Goal: Entertainment & Leisure: Consume media (video, audio)

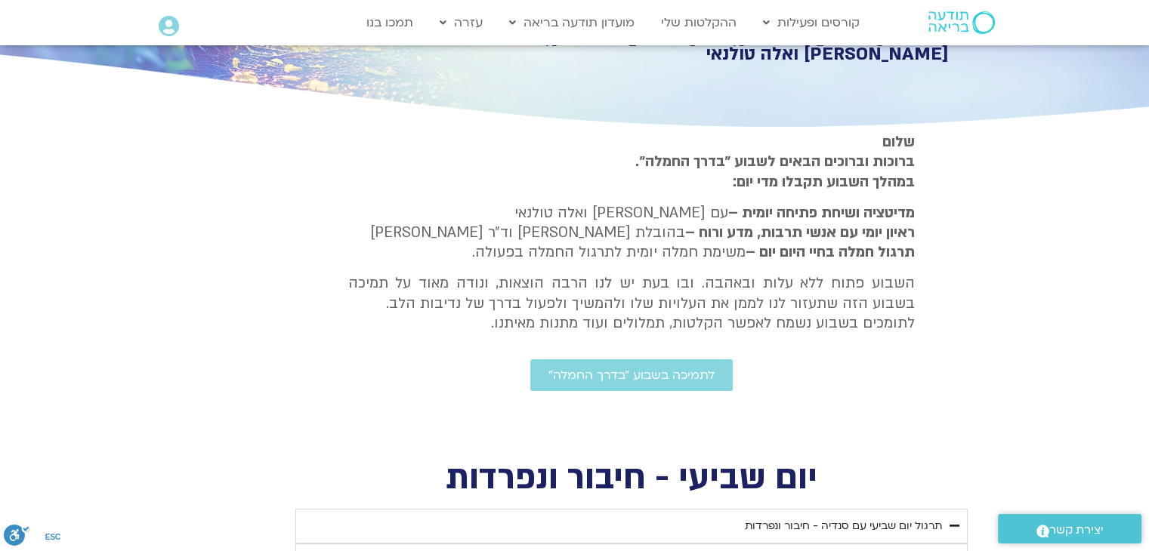
scroll to position [453, 0]
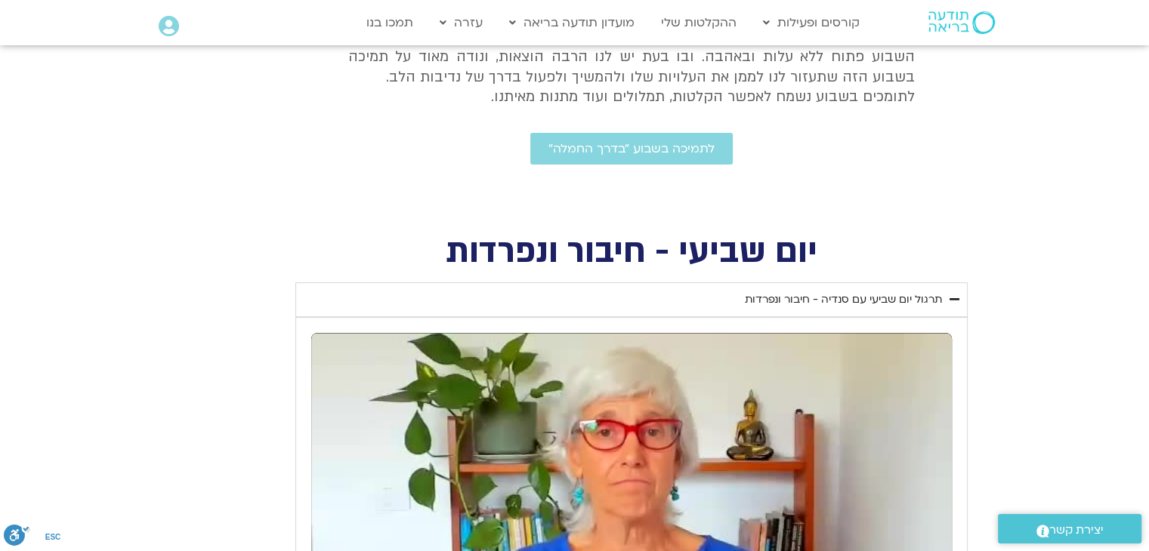
click at [928, 291] on div "תרגול יום שביעי עם סנדיה - חיבור ונפרדות" at bounding box center [843, 300] width 197 height 18
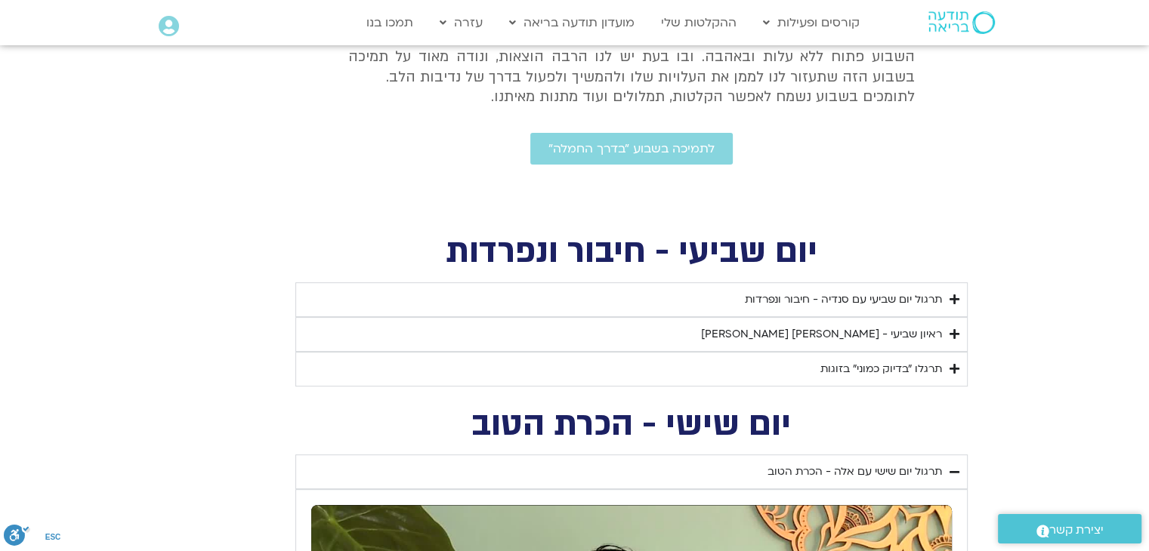
click at [914, 333] on div "ראיון שביעי - [PERSON_NAME] [PERSON_NAME]" at bounding box center [821, 335] width 241 height 18
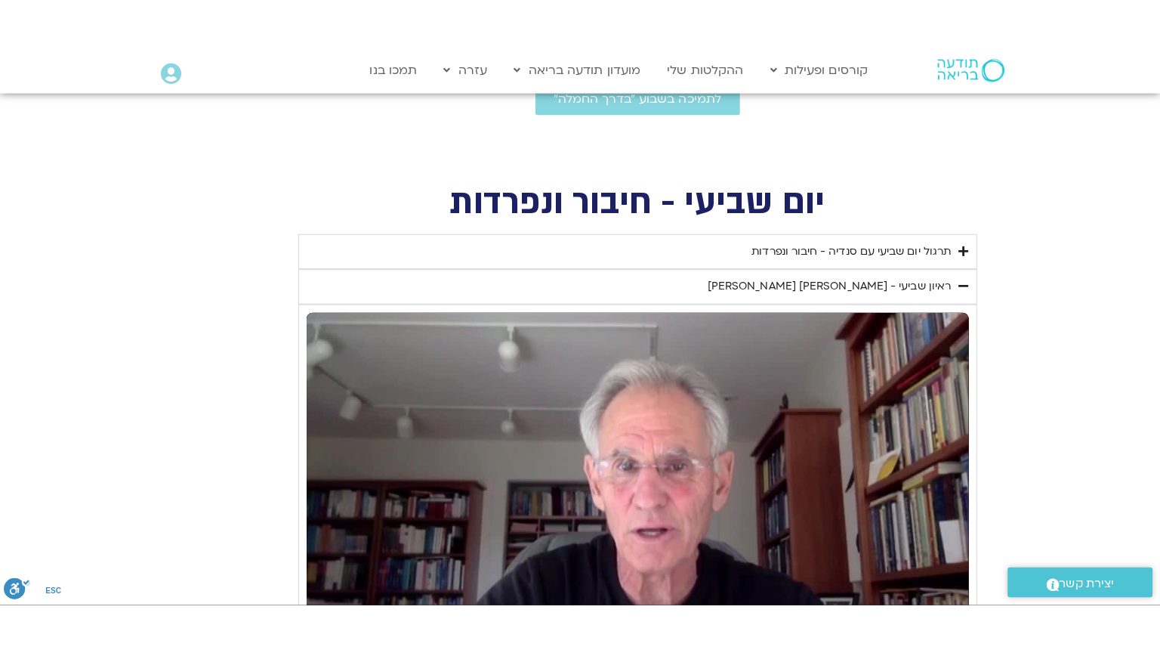
scroll to position [680, 0]
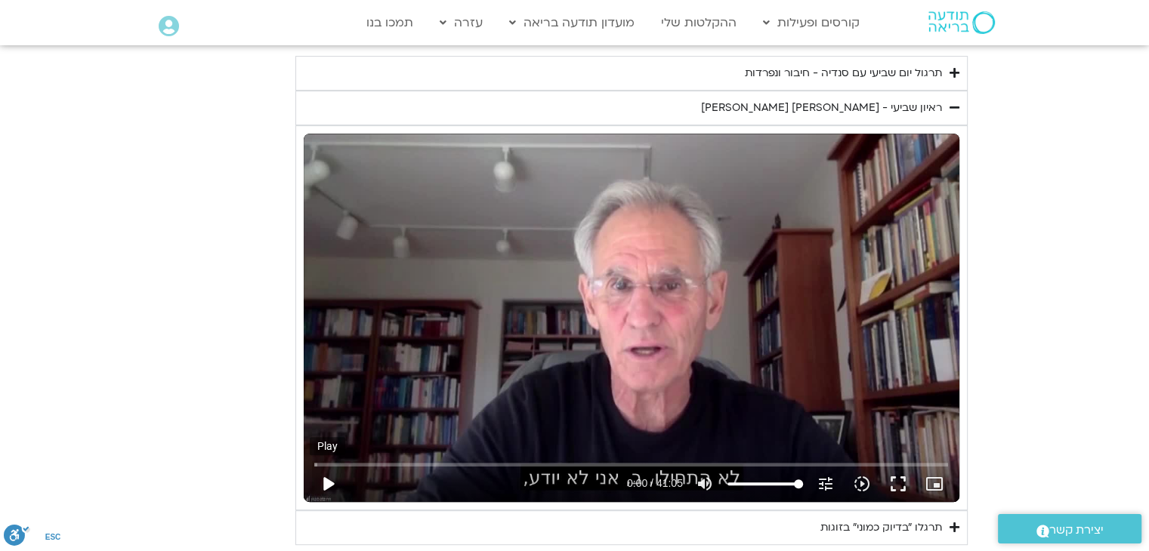
click at [332, 489] on button "play_arrow" at bounding box center [328, 484] width 36 height 36
click at [902, 486] on button "fullscreen" at bounding box center [898, 484] width 36 height 36
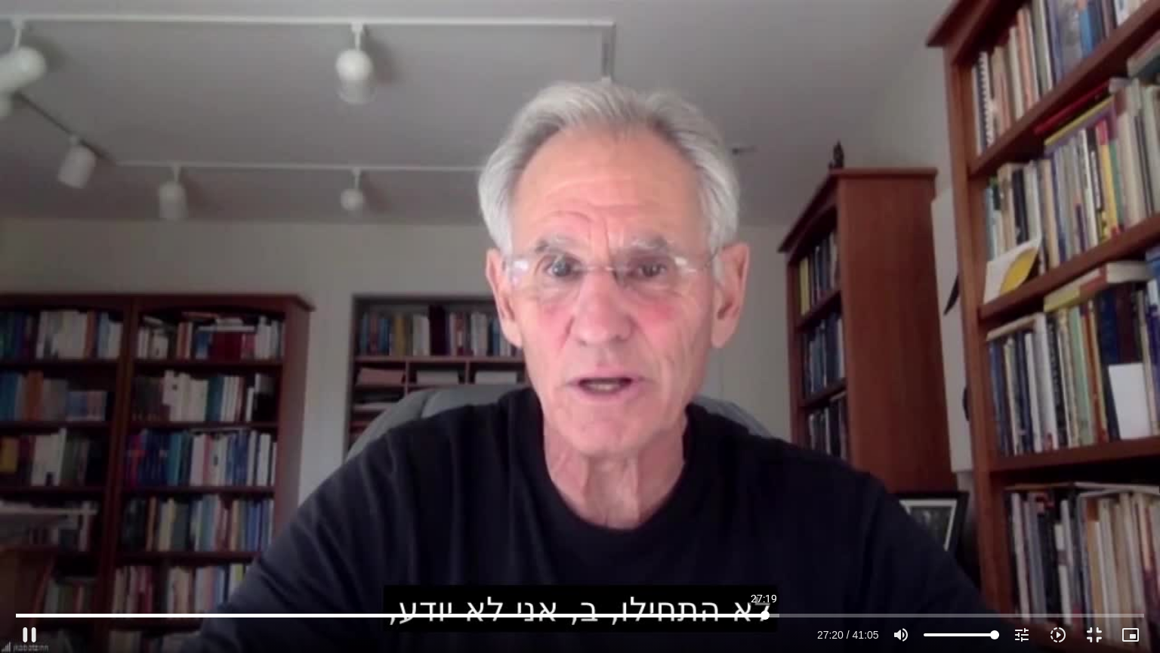
click at [764, 614] on input "Seek" at bounding box center [580, 614] width 1128 height 9
click at [30, 636] on button "pause" at bounding box center [29, 634] width 36 height 36
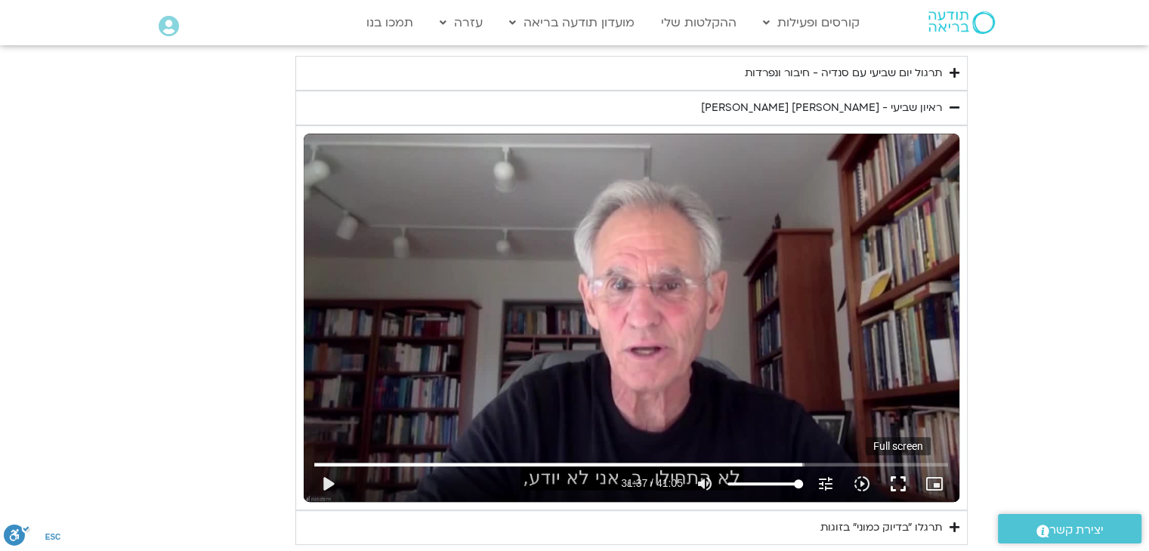
click at [902, 490] on button "fullscreen" at bounding box center [898, 484] width 36 height 36
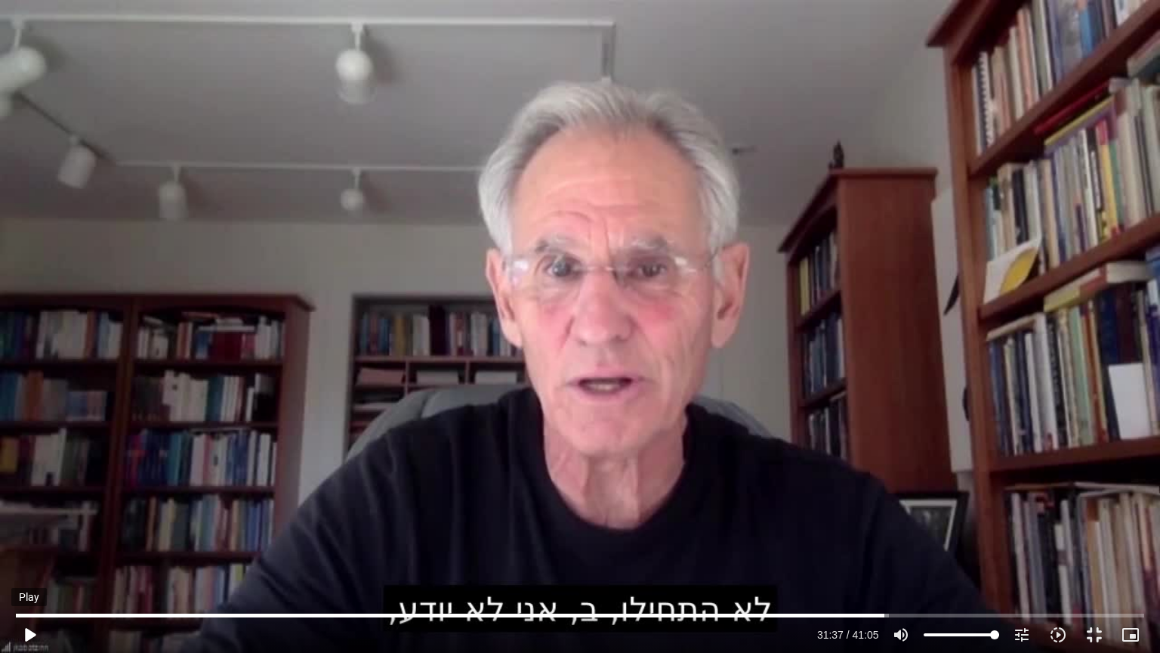
click at [29, 642] on button "play_arrow" at bounding box center [29, 634] width 36 height 36
type input "2393.433108"
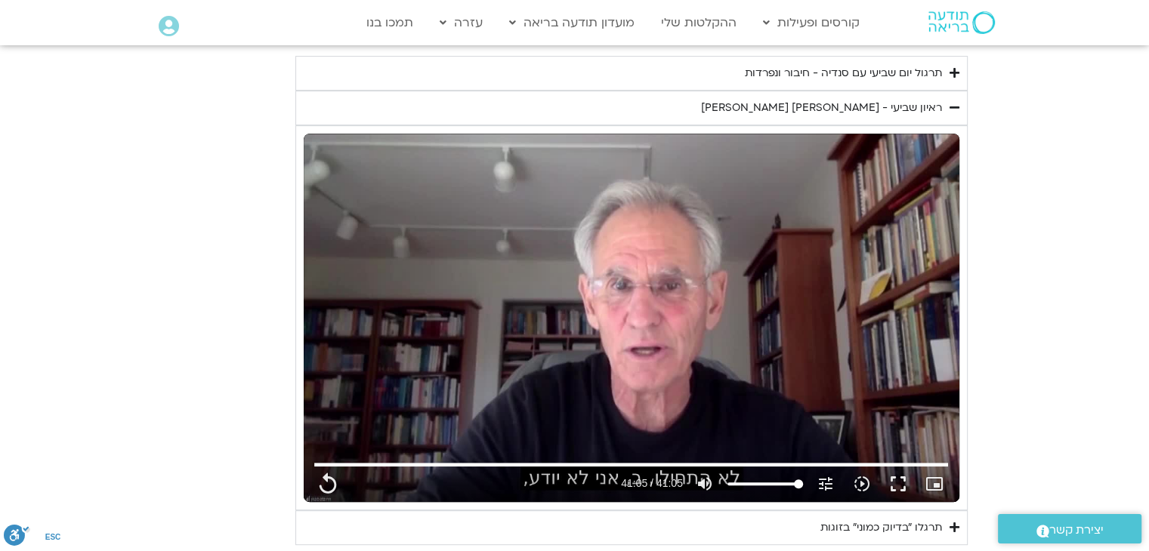
click at [959, 106] on summary "ראיון שביעי - [PERSON_NAME] [PERSON_NAME]" at bounding box center [631, 108] width 672 height 35
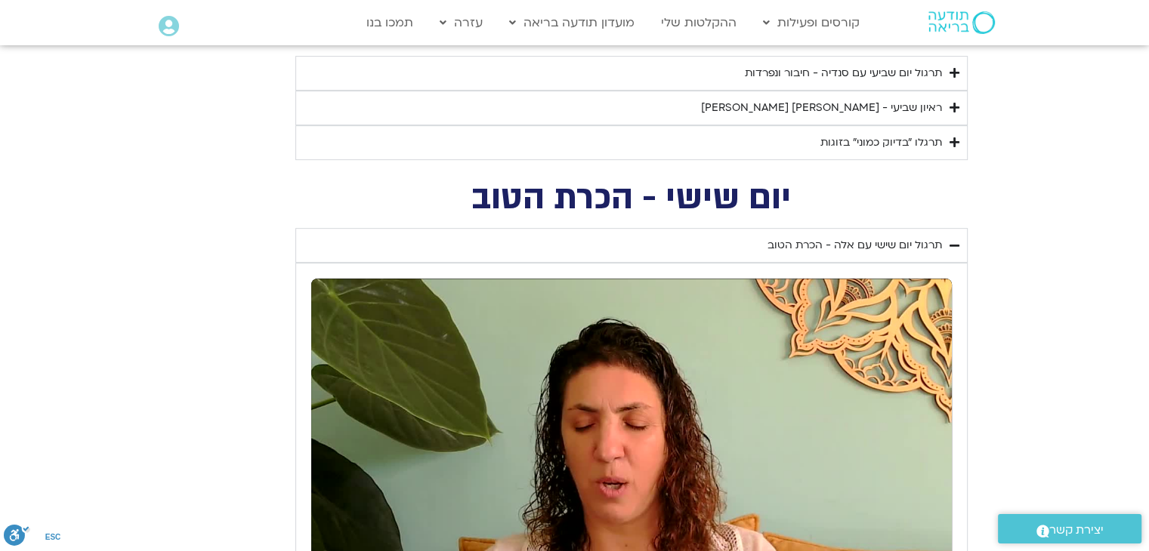
click at [938, 140] on div "תרגלו ״בדיוק כמוני״ בזוגות" at bounding box center [881, 143] width 122 height 18
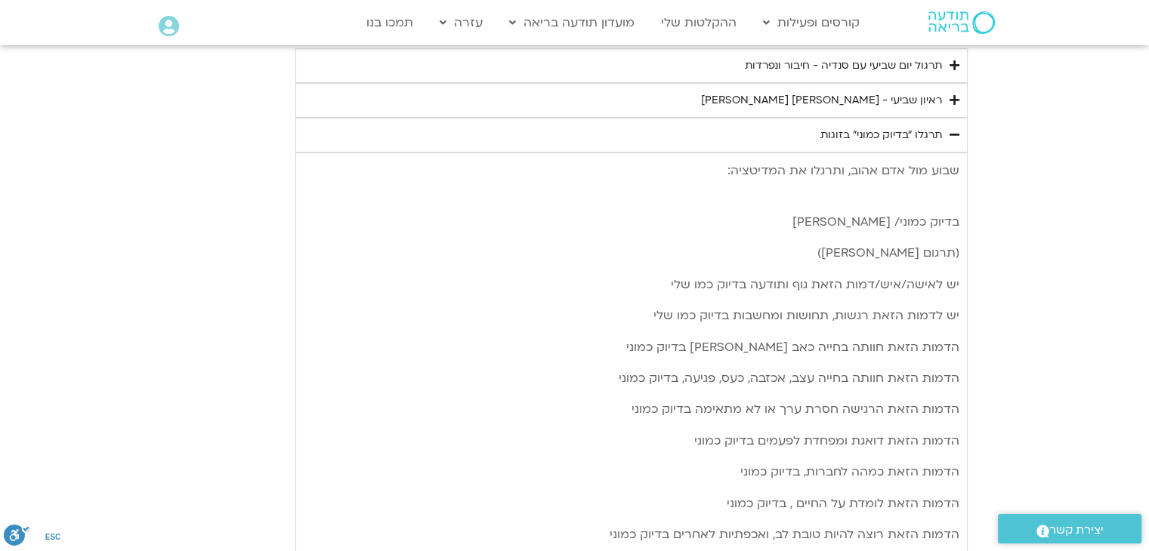
scroll to position [631, 0]
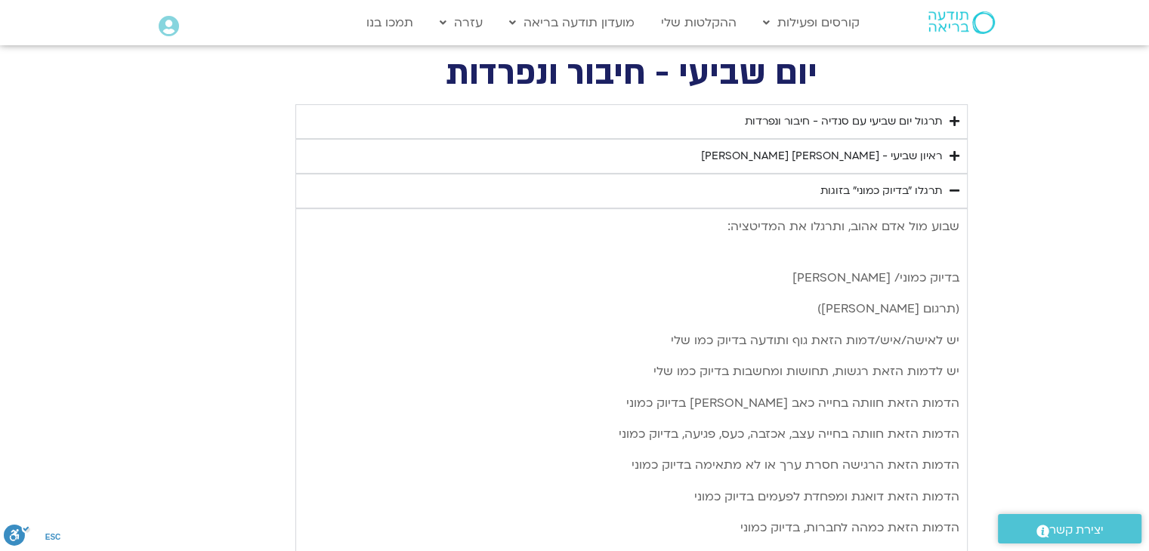
click at [908, 110] on summary "תרגול יום שביעי עם סנדיה - חיבור ונפרדות" at bounding box center [631, 121] width 672 height 35
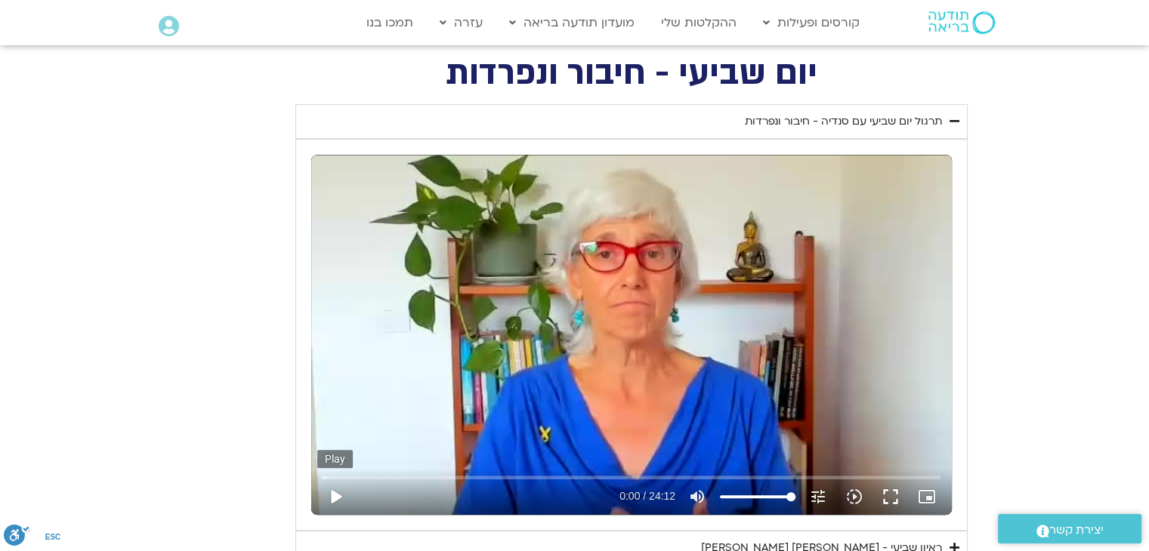
click at [341, 492] on button "play_arrow" at bounding box center [335, 497] width 36 height 36
type input "2465.266667"
type input "0.083641"
type input "2465.266667"
type input "0.230537"
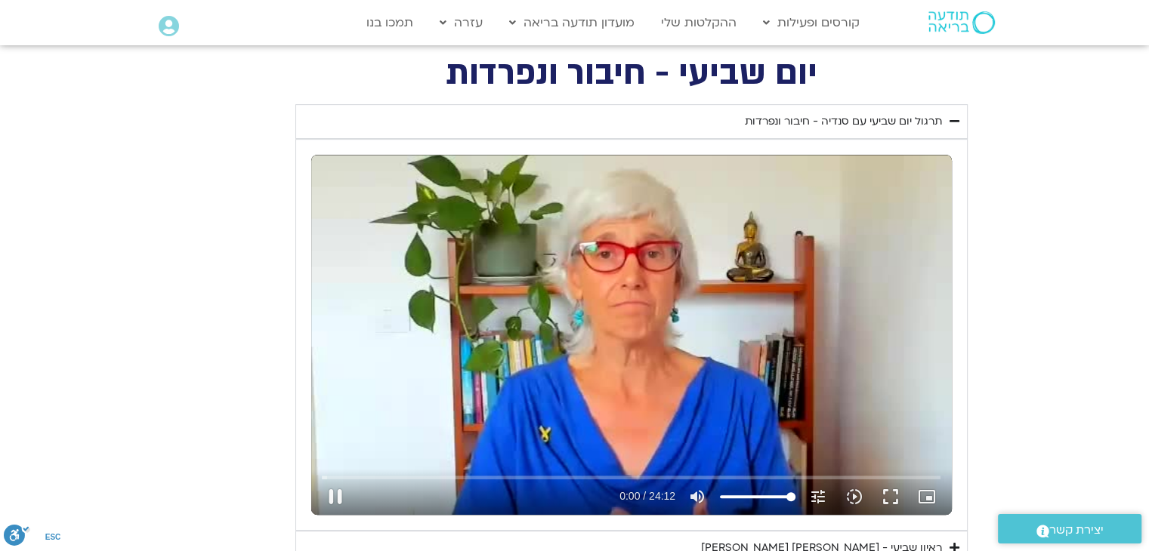
type input "2465.266667"
type input "0.364749"
type input "2465.266667"
type input "0.495069"
type input "2465.266667"
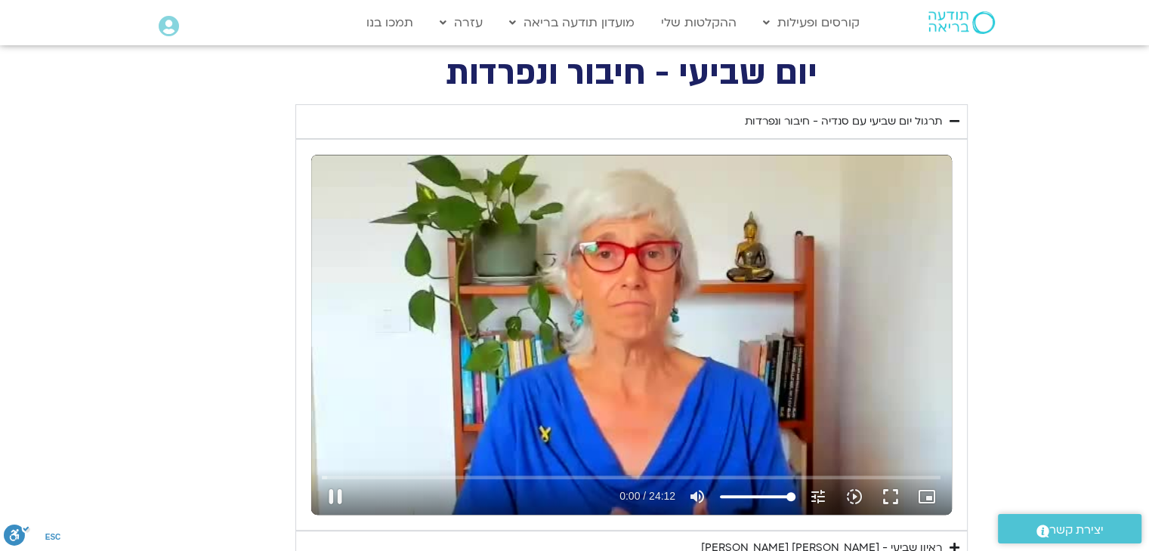
type input "0.625818"
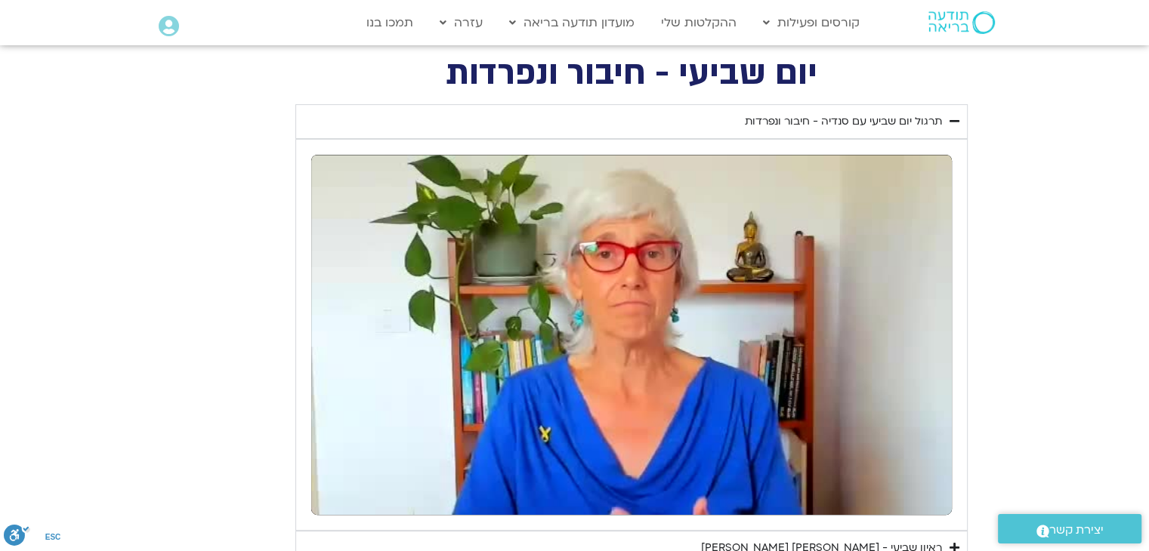
type input "2465.266667"
type input "1.228693"
type input "2465.266667"
type input "1.534167"
type input "2465.266667"
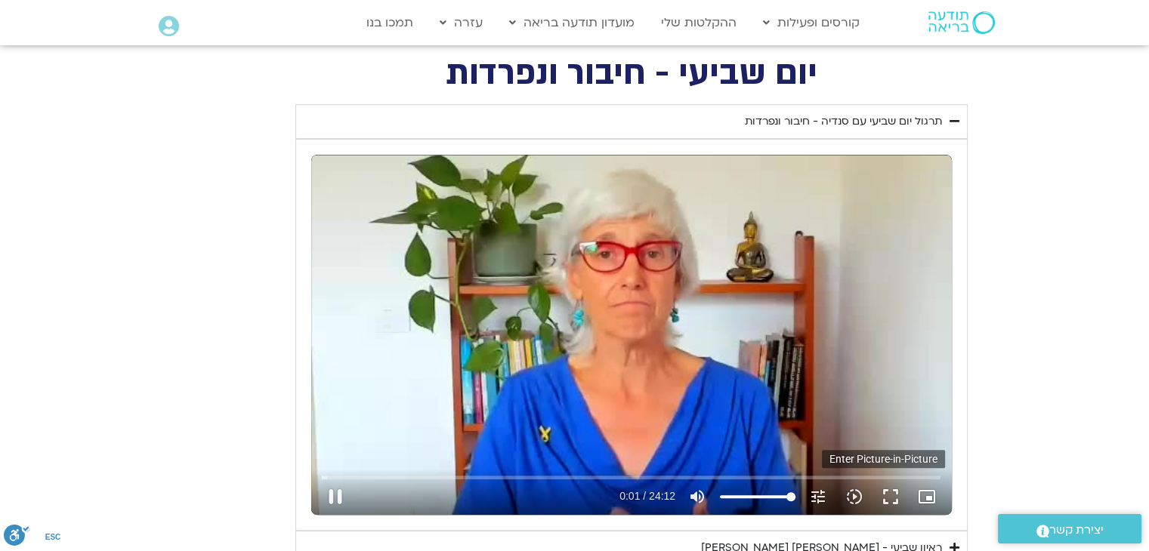
type input "1.668068"
type input "2465.266667"
type input "1.793767"
type input "2465.266667"
type input "1.921995"
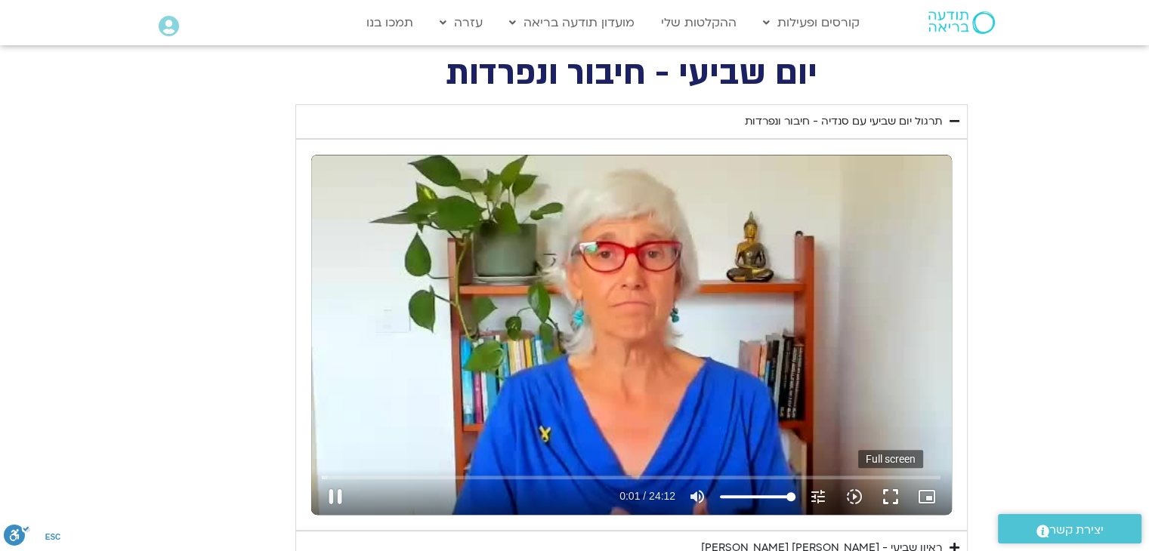
type input "2465.266667"
type input "2.052317"
type input "2465.266667"
type input "2.179157"
type input "2465.266667"
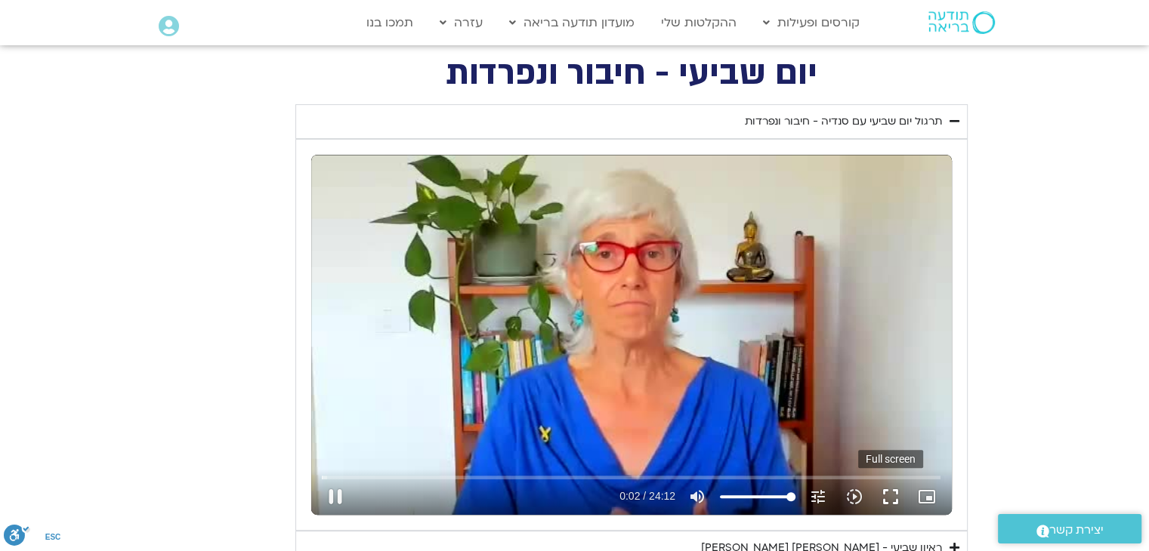
click at [894, 496] on button "fullscreen" at bounding box center [890, 497] width 36 height 36
type input "2.309023"
type input "2465.266667"
type input "2.459974"
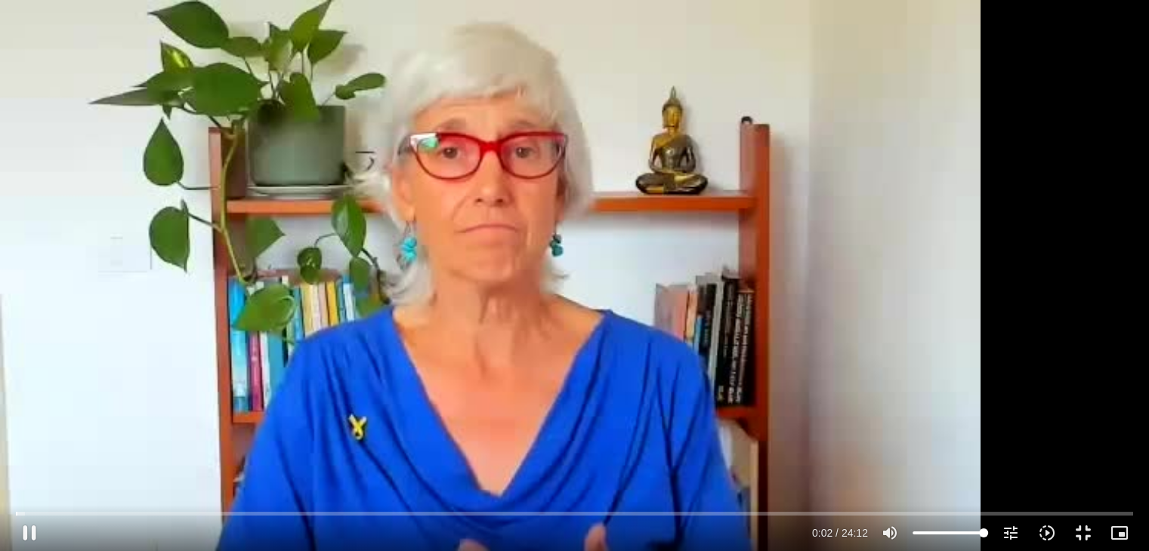
type input "2465.266667"
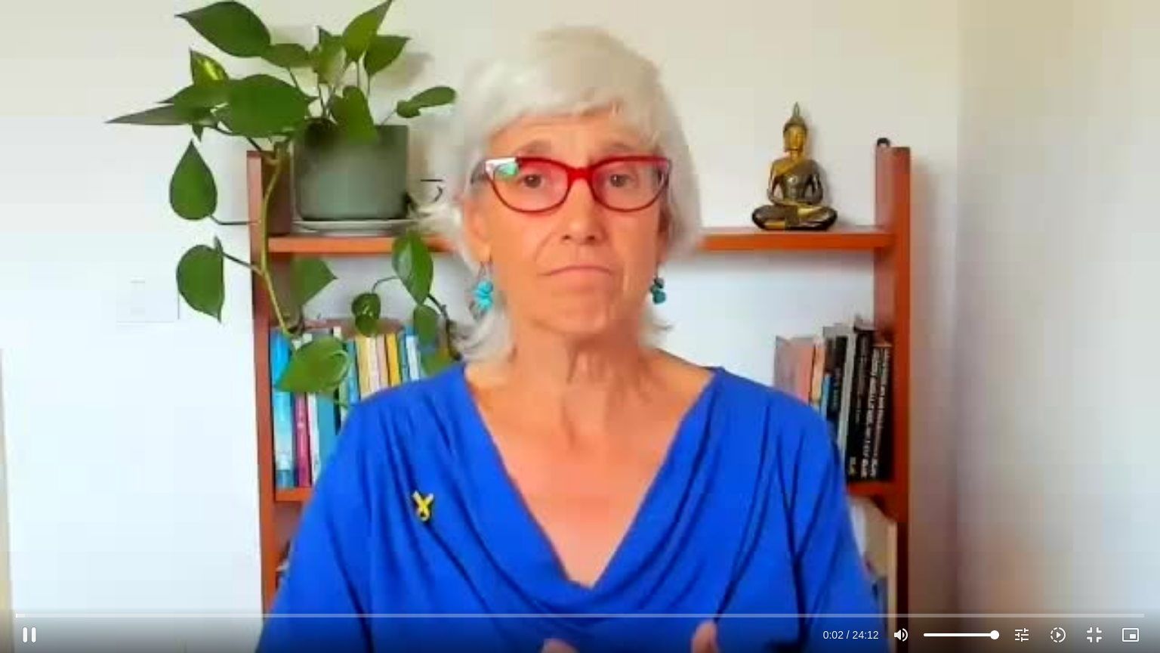
type input "2.603961"
type input "2465.266667"
type input "2.735904"
type input "2465.266667"
type input "2.871803"
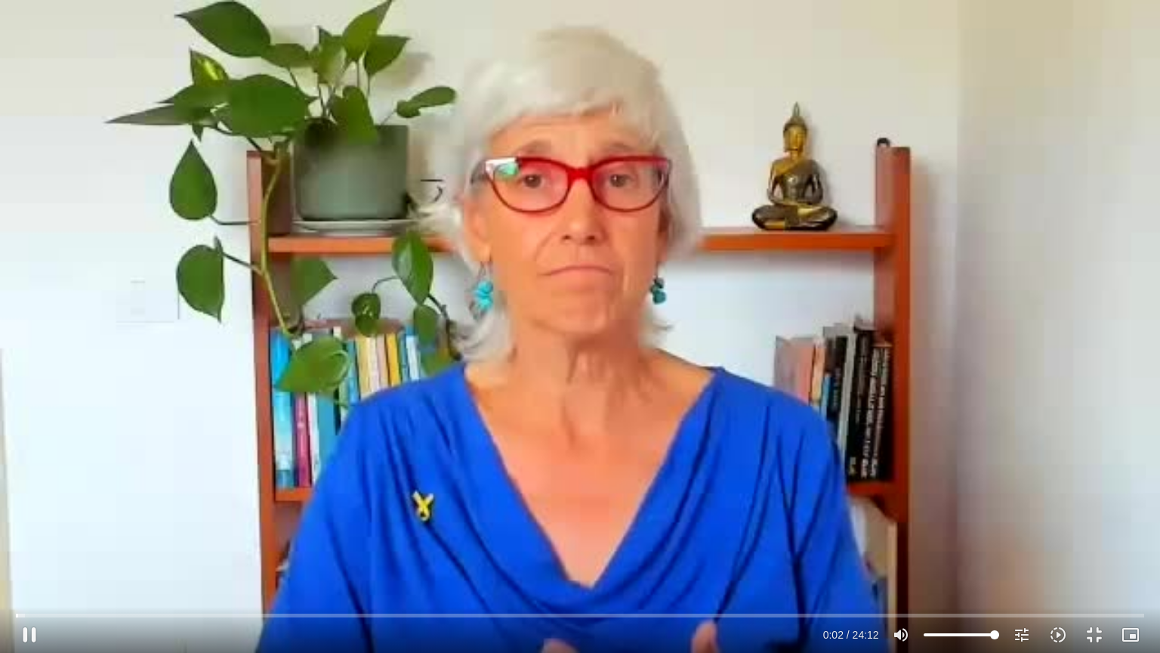
type input "2465.266667"
type input "3.003907"
type input "2465.266667"
type input "3.148639"
type input "2465.266667"
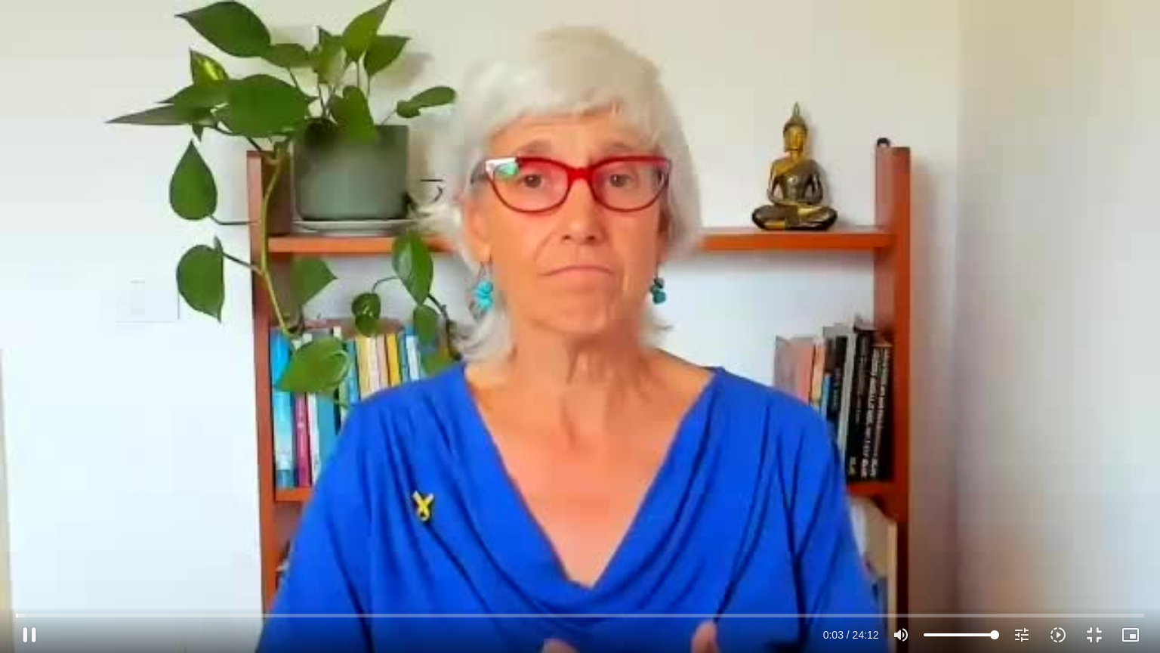
type input "3.275827"
type input "2465.266667"
type input "3.407969"
type input "2465.266667"
type input "3.540272"
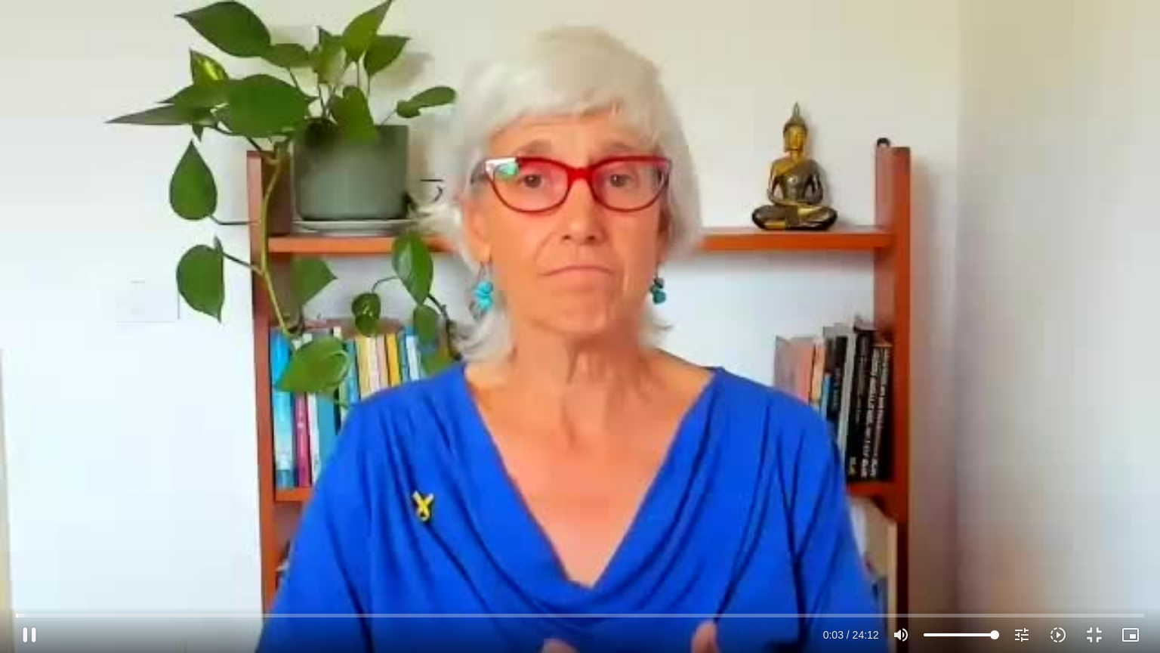
type input "2465.266667"
type input "3.698532"
type input "2465.266667"
type input "3.844194"
type input "2465.266667"
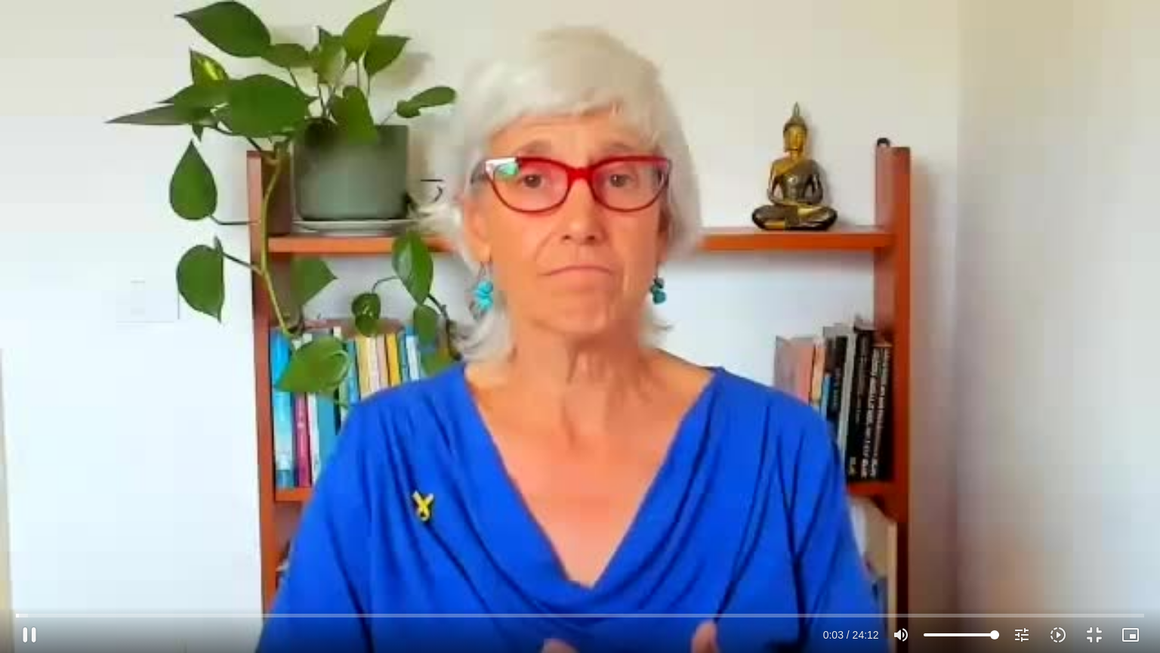
type input "3.963267"
type input "2465.266667"
type input "4.115082"
type input "2465.266667"
type input "4.236781"
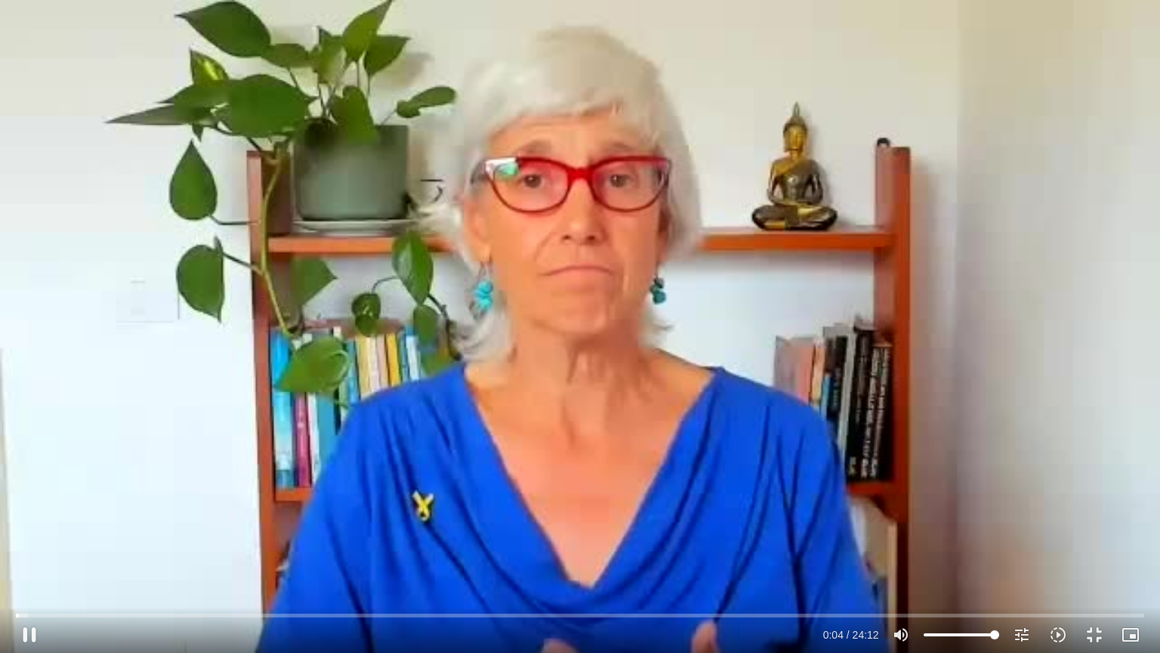
type input "2465.266667"
type input "4.392864"
type input "2465.266667"
type input "4.51516"
type input "2465.266667"
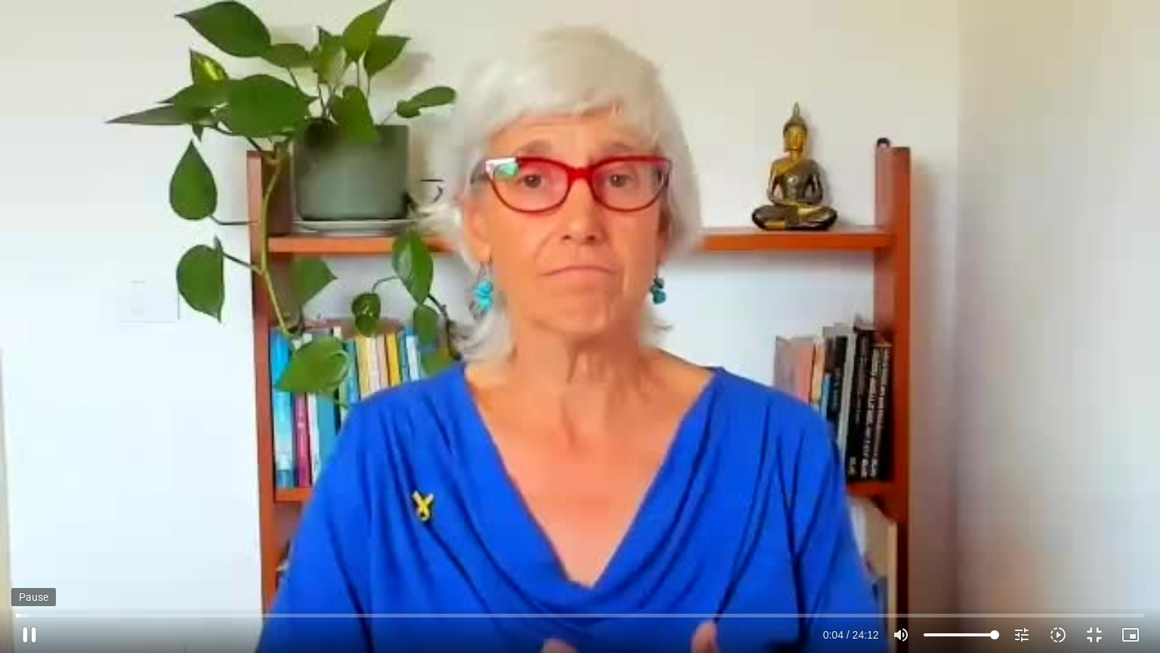
type input "4.651176"
type input "2465.266667"
type input "4.801815"
type input "2465.266667"
type input "4.910506"
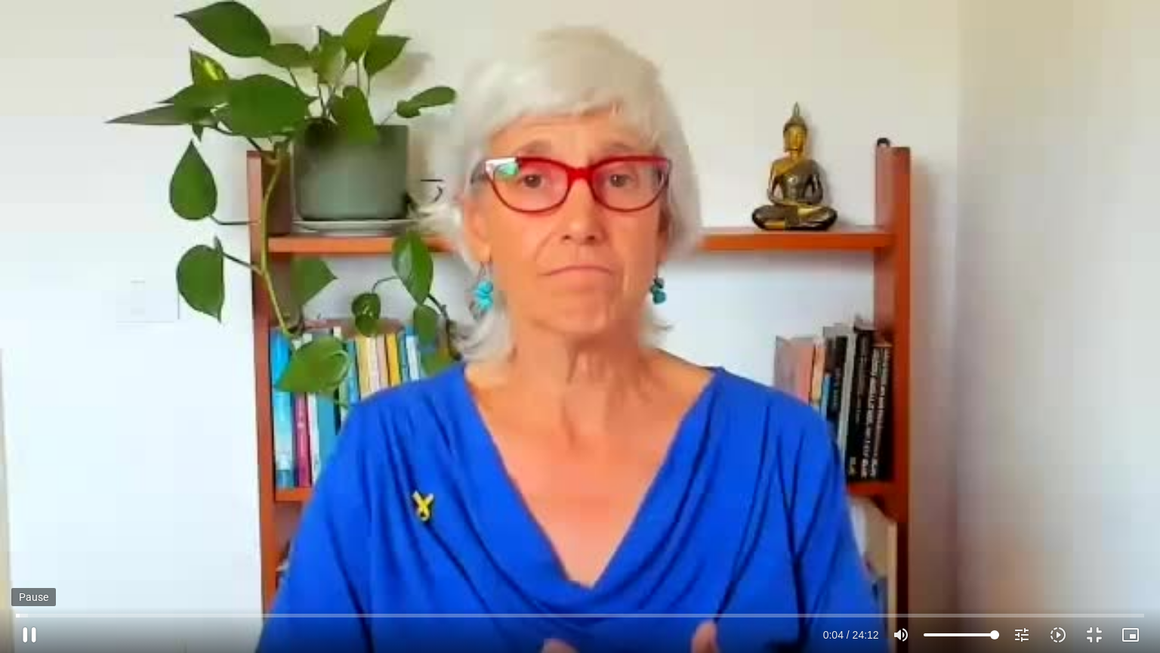
type input "2465.266667"
type input "5.058442"
type input "2465.266667"
click at [39, 632] on button "pause" at bounding box center [29, 634] width 36 height 36
type input "5.13742"
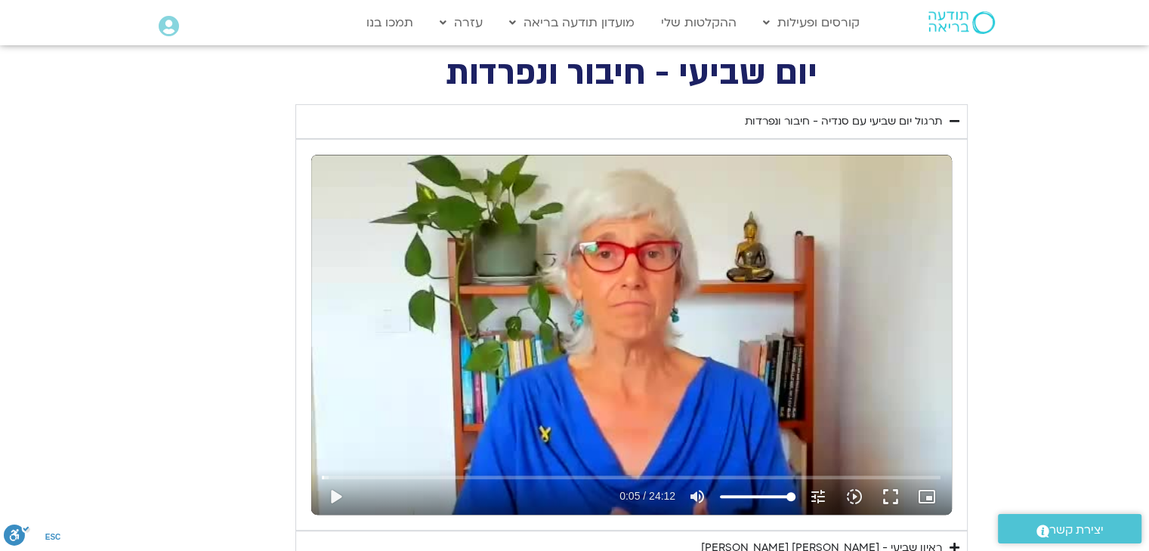
drag, startPoint x: 896, startPoint y: 493, endPoint x: 896, endPoint y: 559, distance: 65.7
click at [896, 493] on button "fullscreen" at bounding box center [890, 497] width 36 height 36
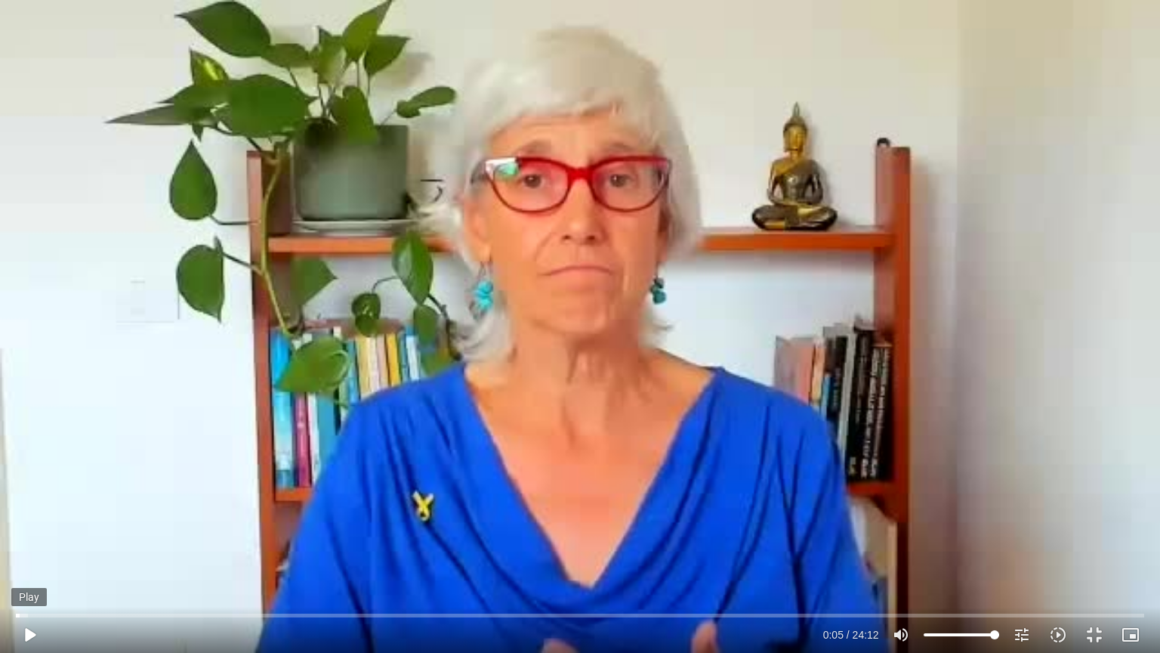
type input "2465.266667"
click at [35, 635] on button "play_arrow" at bounding box center [29, 634] width 36 height 36
type input "5.20962"
type input "2465.266667"
type input "5.284605"
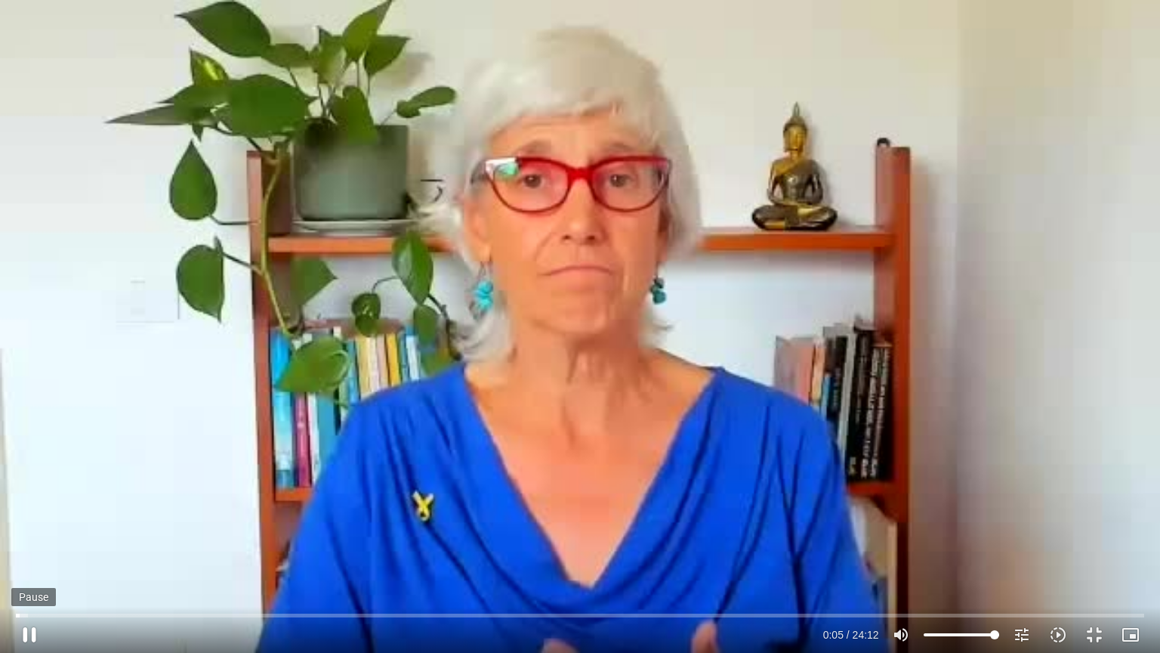
type input "2465.266667"
type input "5.415103"
type input "2465.266667"
type input "5.545273"
type input "2465.266667"
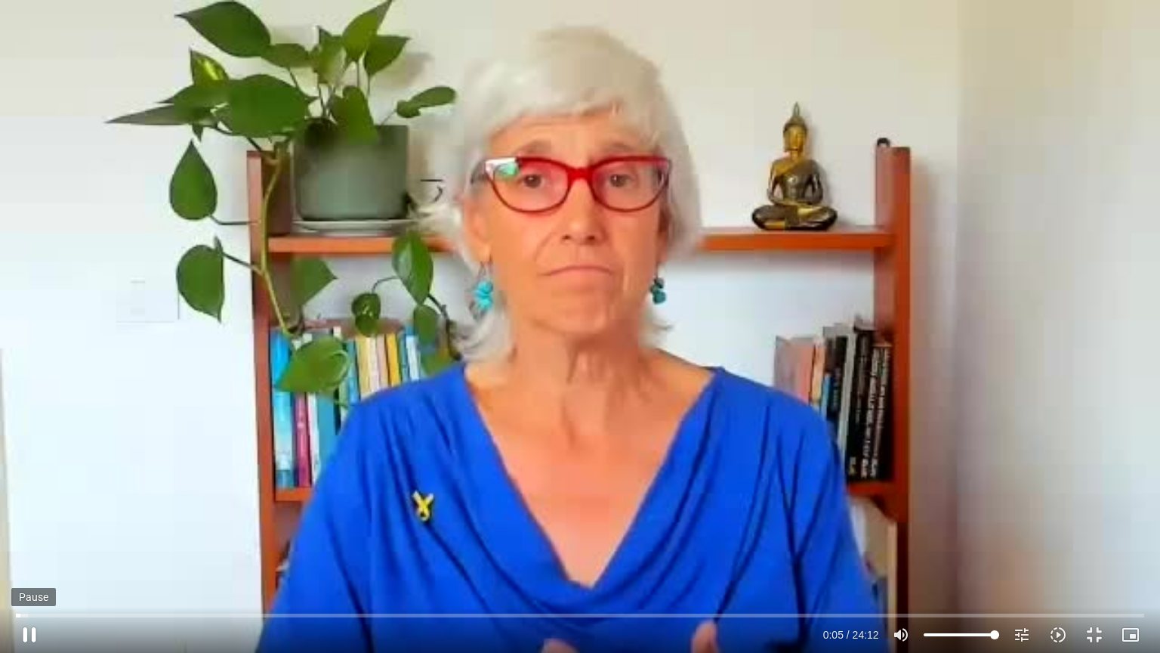
type input "5.679788"
type input "2465.266667"
type input "5.812329"
type input "2465.266667"
type input "5.941526"
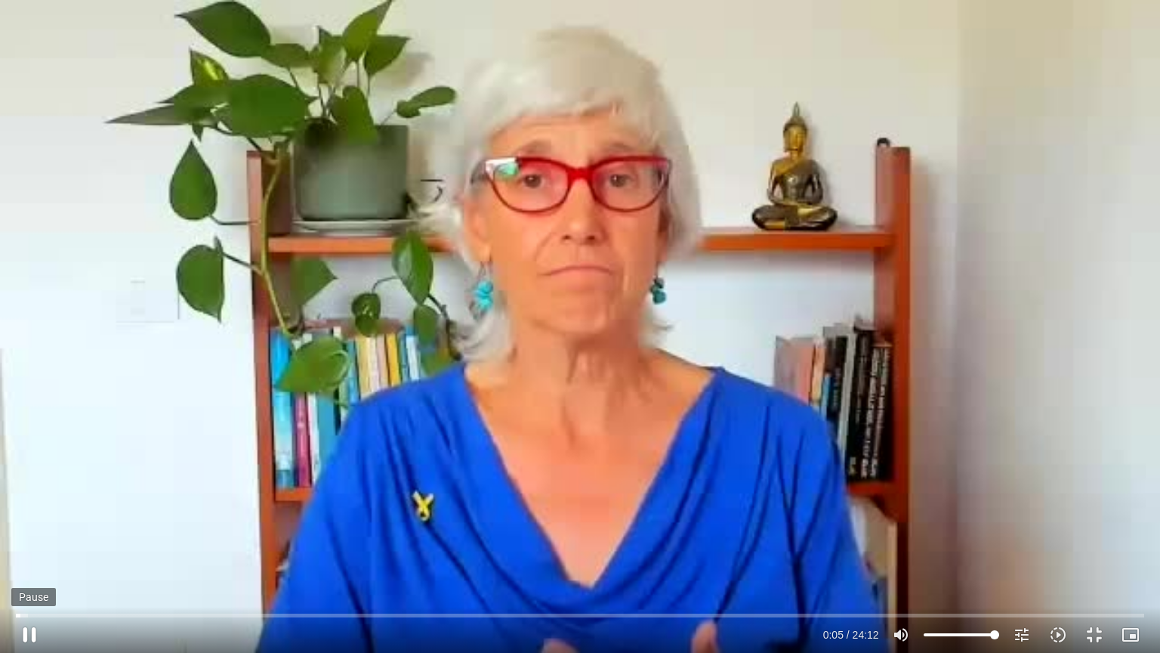
type input "2465.266667"
type input "6.069399"
type input "2465.266667"
type input "6.203128"
type input "2465.266667"
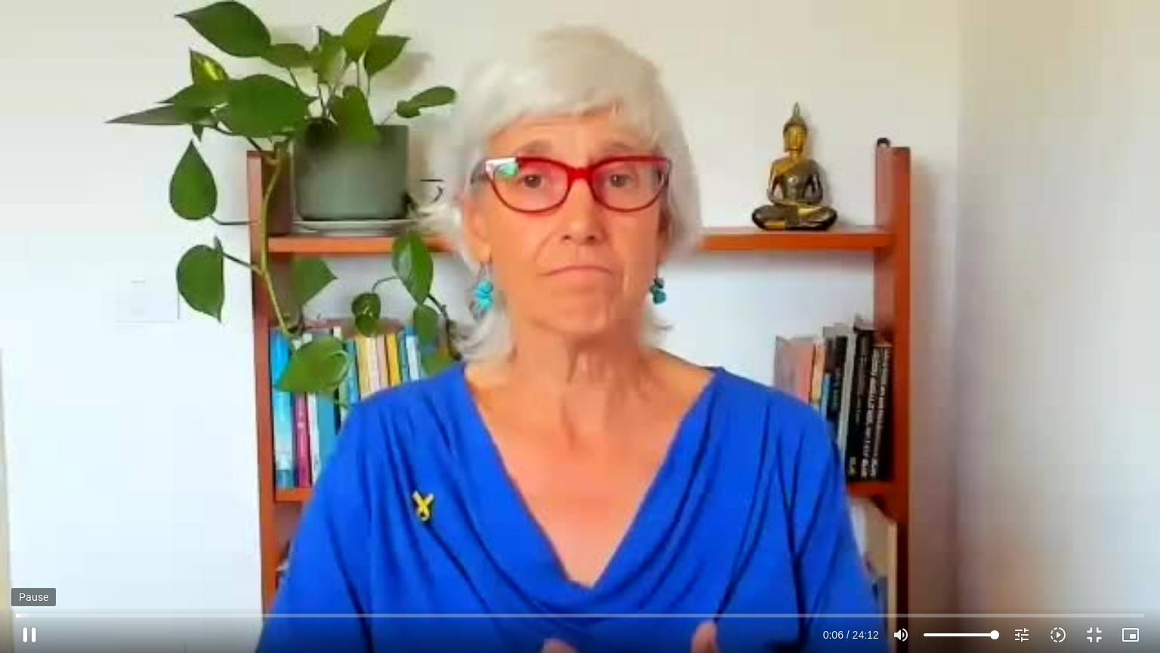
type input "6.332682"
type input "2465.266667"
type input "6.465352"
type input "2465.266667"
type input "6.59863"
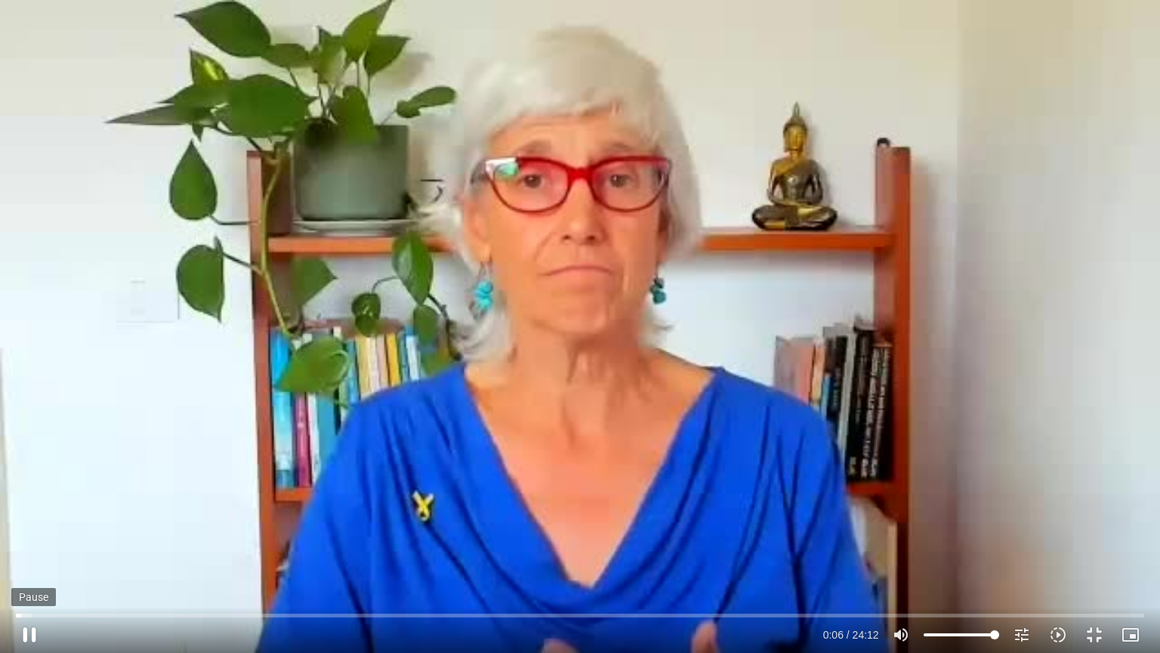
type input "2465.266667"
type input "6.728422"
type input "2465.266667"
type input "6.8618"
type input "2465.266667"
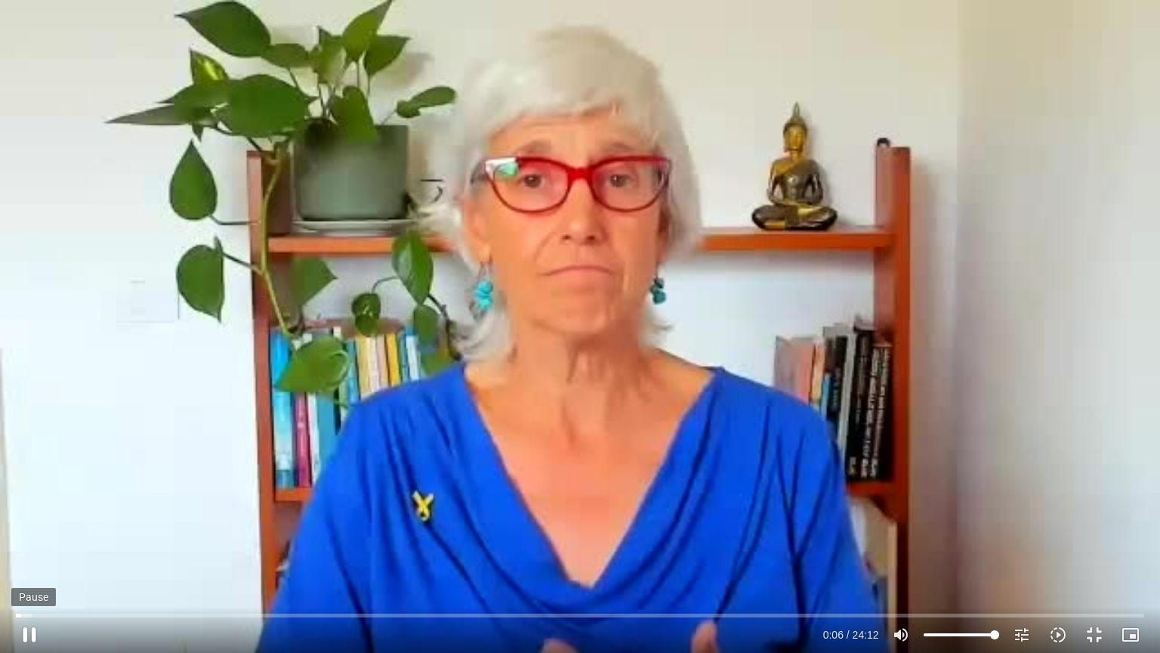
type input "6.994669"
type input "2465.266667"
type input "7.124542"
type input "2465.266667"
type input "7.254178"
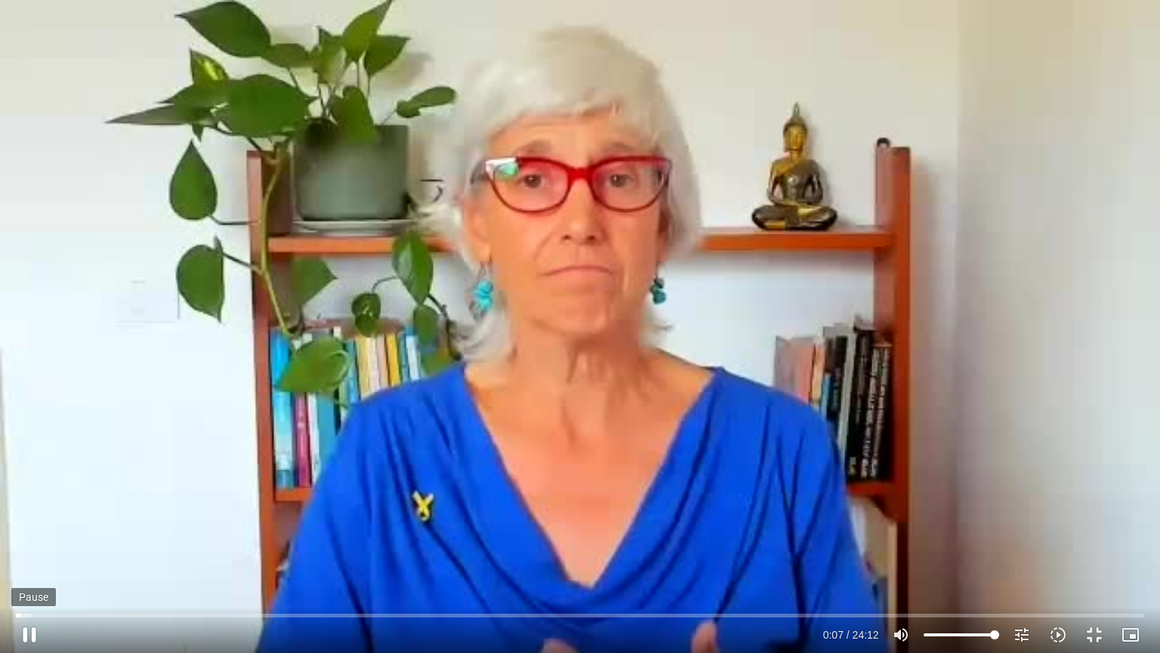
type input "2465.266667"
type input "7.389358"
type input "2465.266667"
type input "7.520946"
type input "2465.266667"
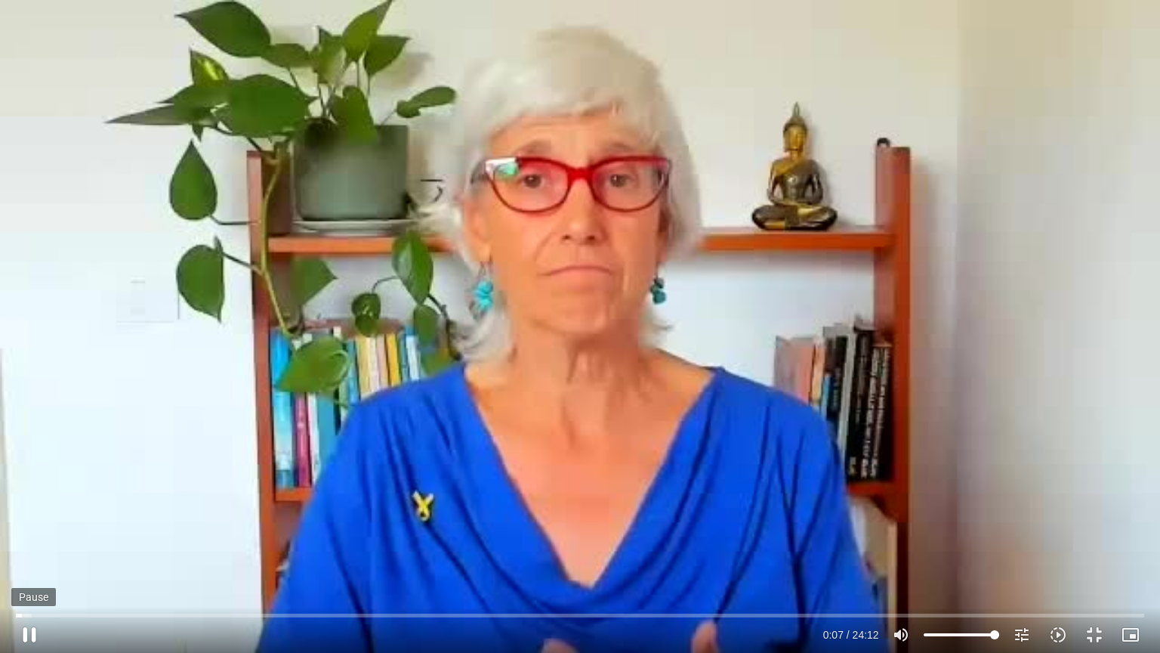
type input "7.651508"
type input "2465.266667"
type input "7.785831"
type input "2465.266667"
type input "7.918284"
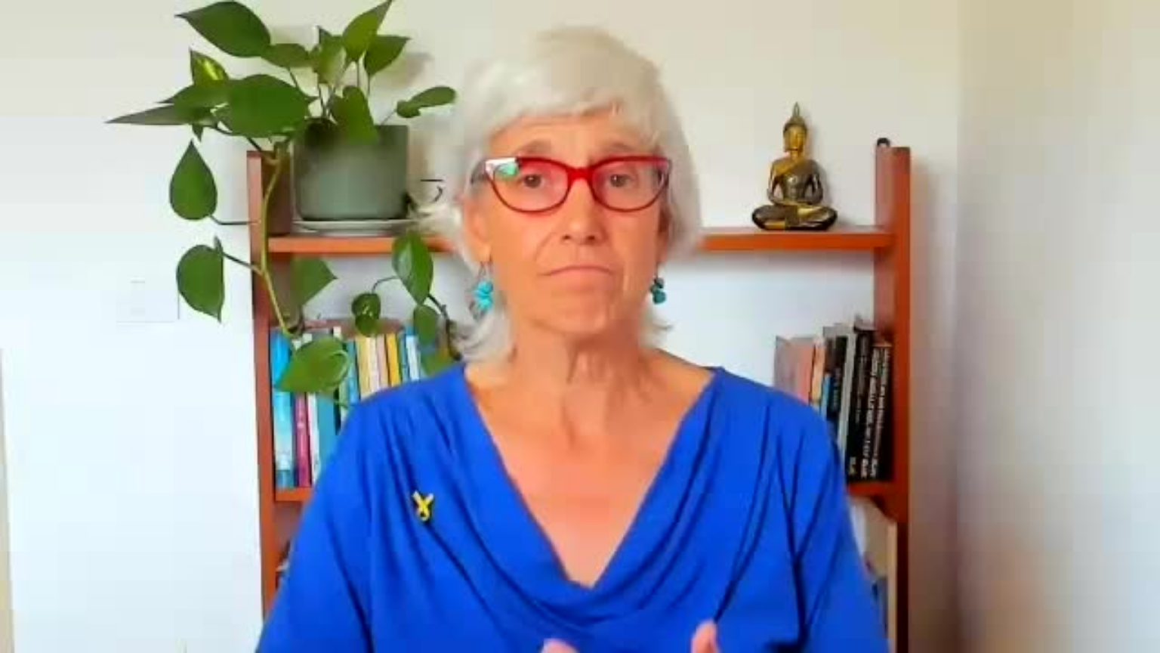
type input "2465.266667"
type input "19.631371"
type input "2465.266667"
type input "19.759622"
type input "2465.266667"
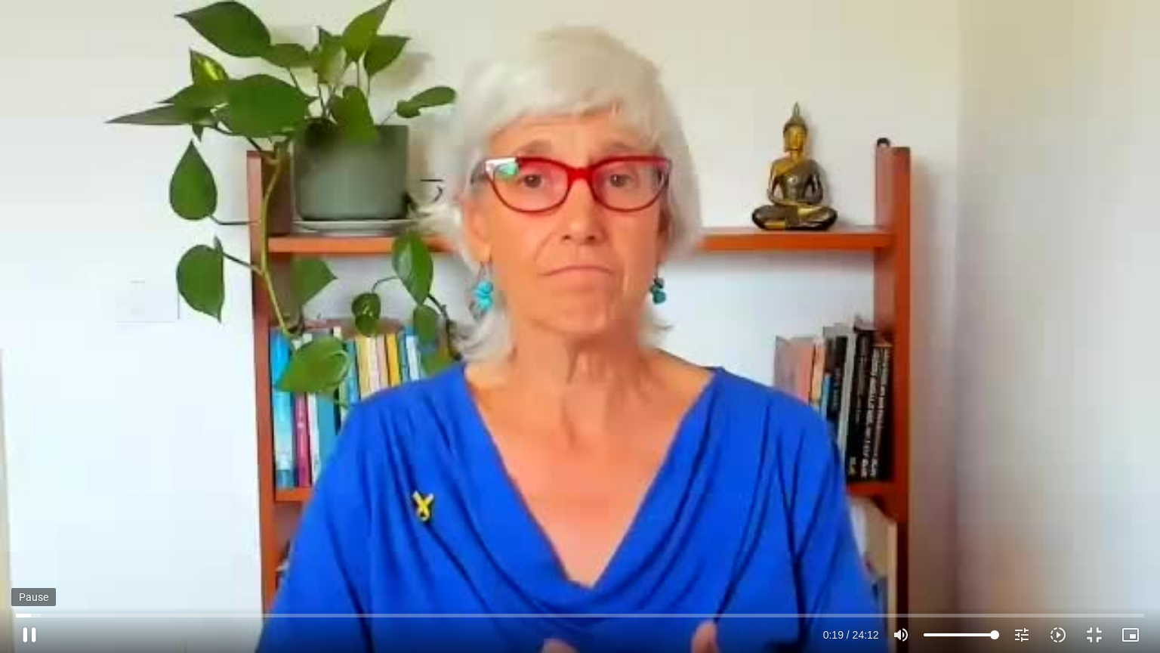
type input "19.892193"
type input "2465.266667"
type input "20.018326"
type input "2465.266667"
type input "20.151413"
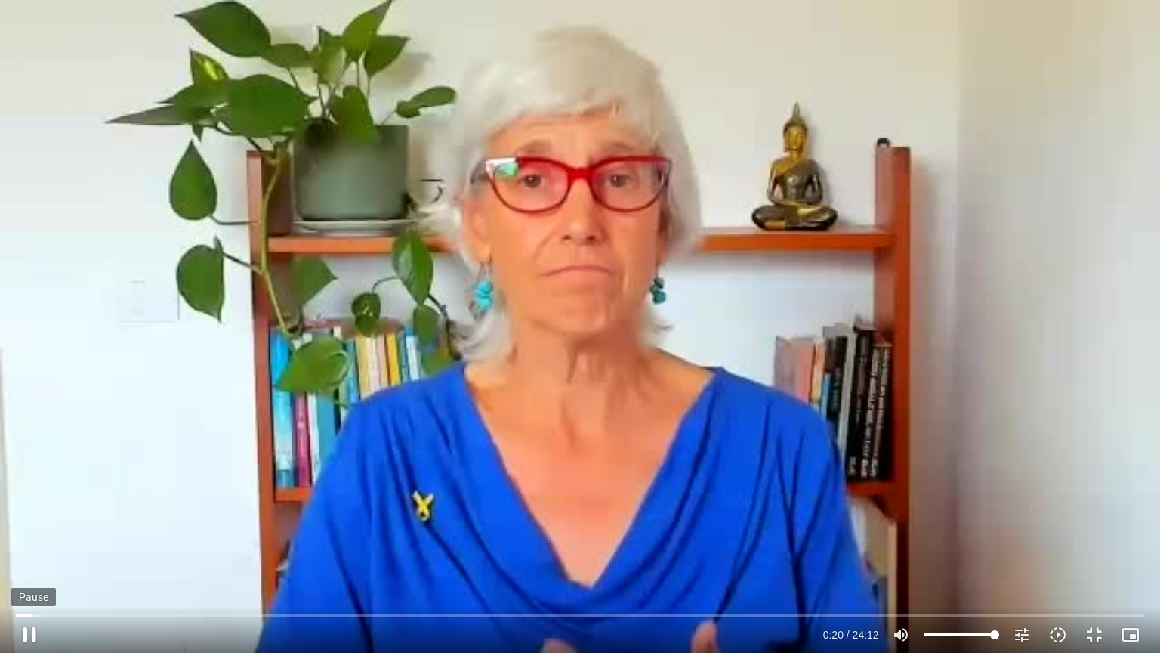
type input "2465.266667"
type input "20.279759"
type input "2465.266667"
type input "20.404677"
type input "2465.266667"
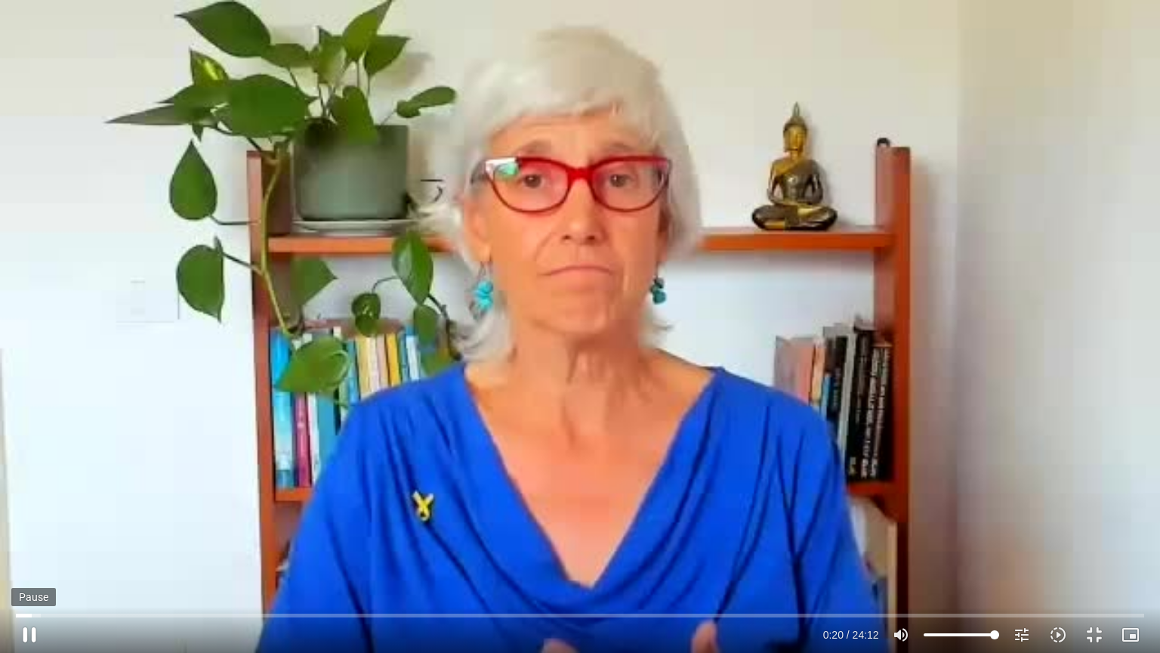
type input "20.537748"
type input "2465.266667"
type input "20.662973"
type input "2465.266667"
type input "20.797542"
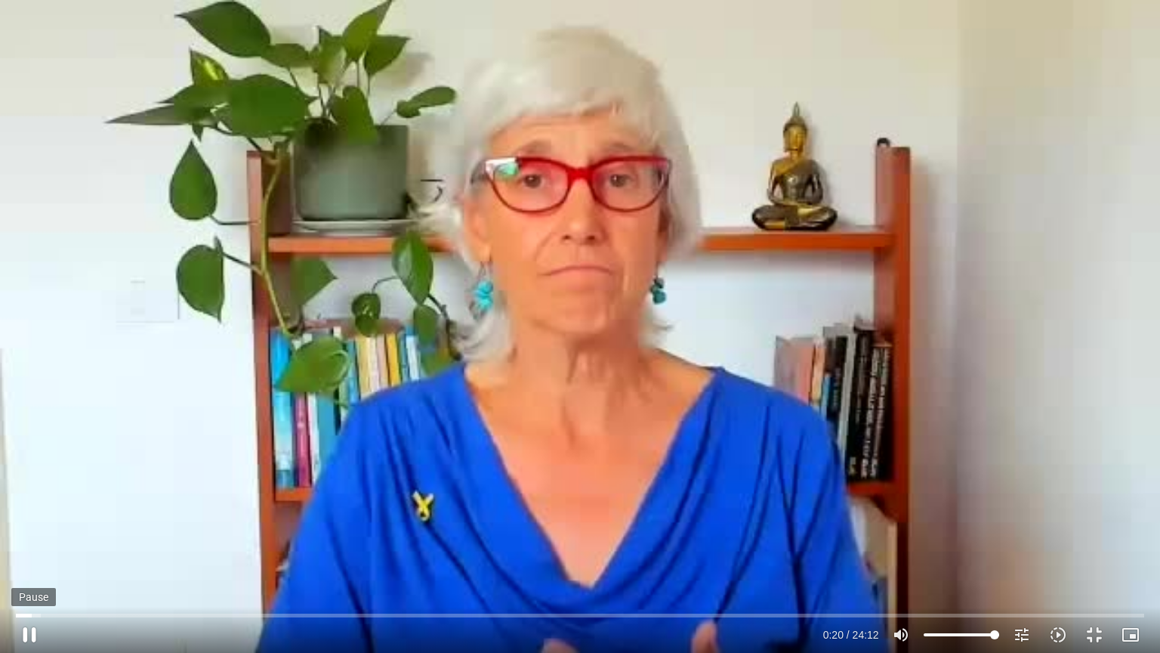
type input "2465.266667"
type input "20.923229"
type input "2465.266667"
type input "21.053279"
type input "2465.266667"
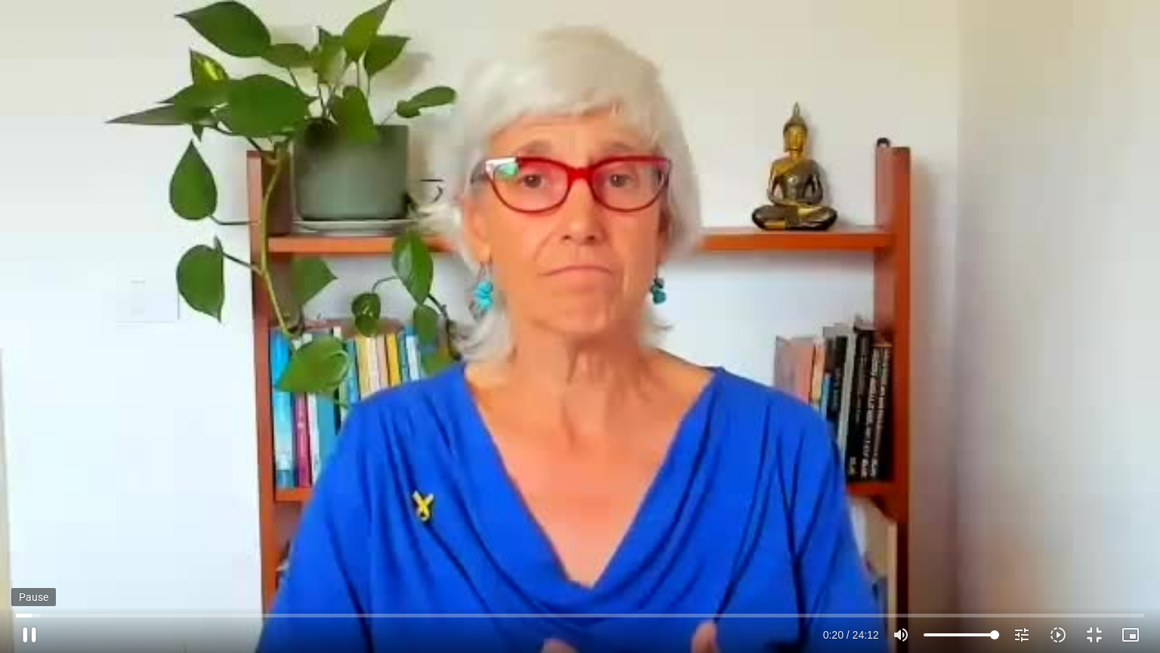
type input "21.186702"
type input "2465.266667"
type input "21.314628"
type input "2465.266667"
type input "21.44601"
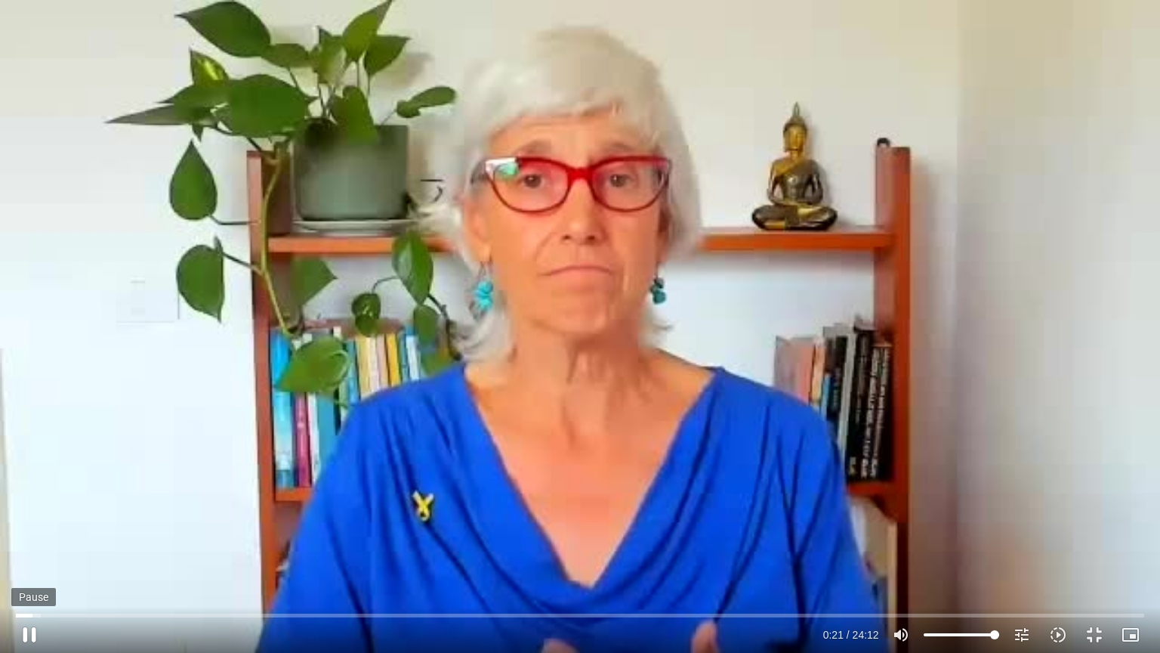
type input "2465.266667"
type input "21.577256"
type input "2465.266667"
type input "21.709117"
type input "2465.266667"
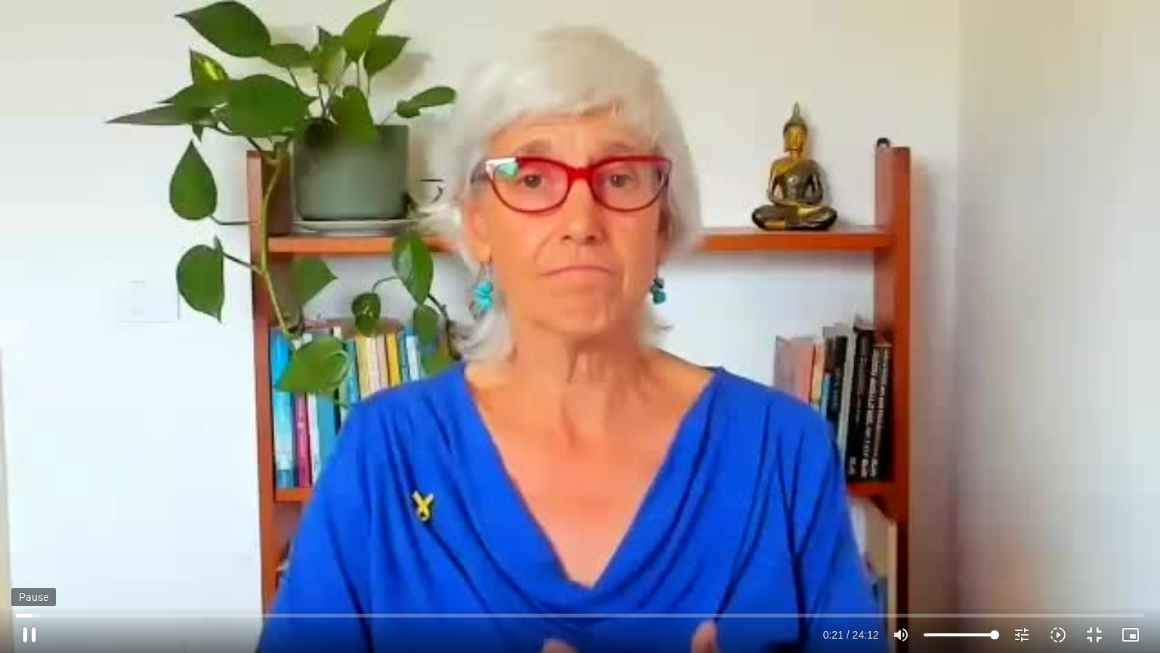
type input "21.840256"
type input "2465.266667"
type input "21.965583"
type input "2465.266667"
type input "22.103801"
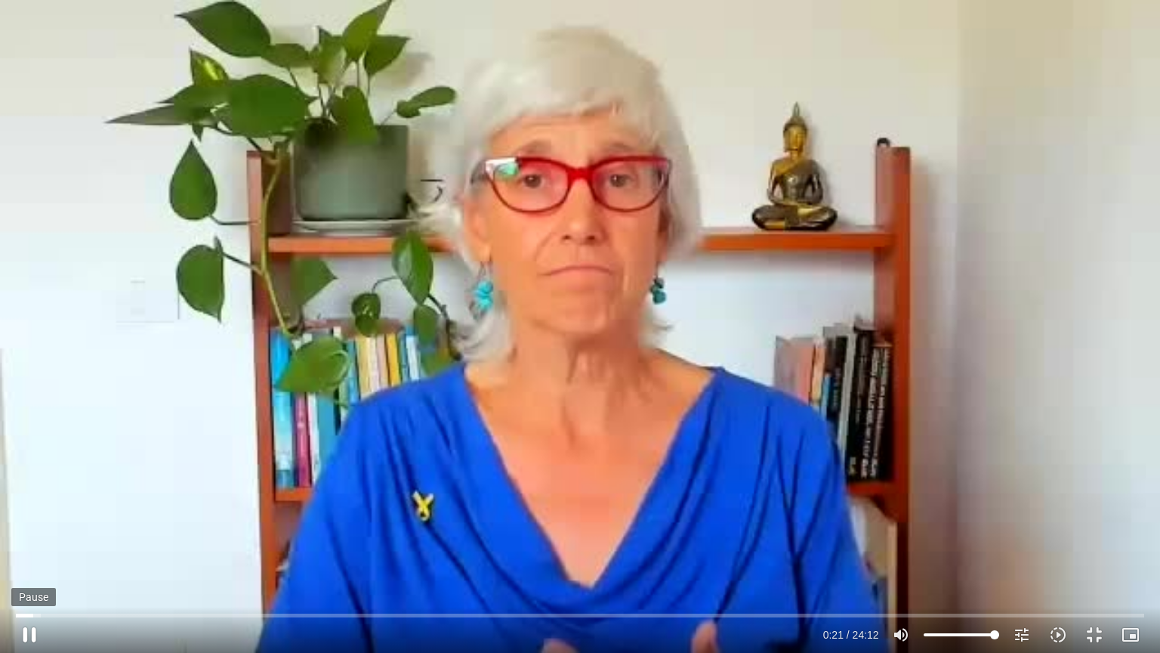
type input "2465.266667"
type input "22.236227"
type input "2465.266667"
type input "22.368638"
type input "2465.266667"
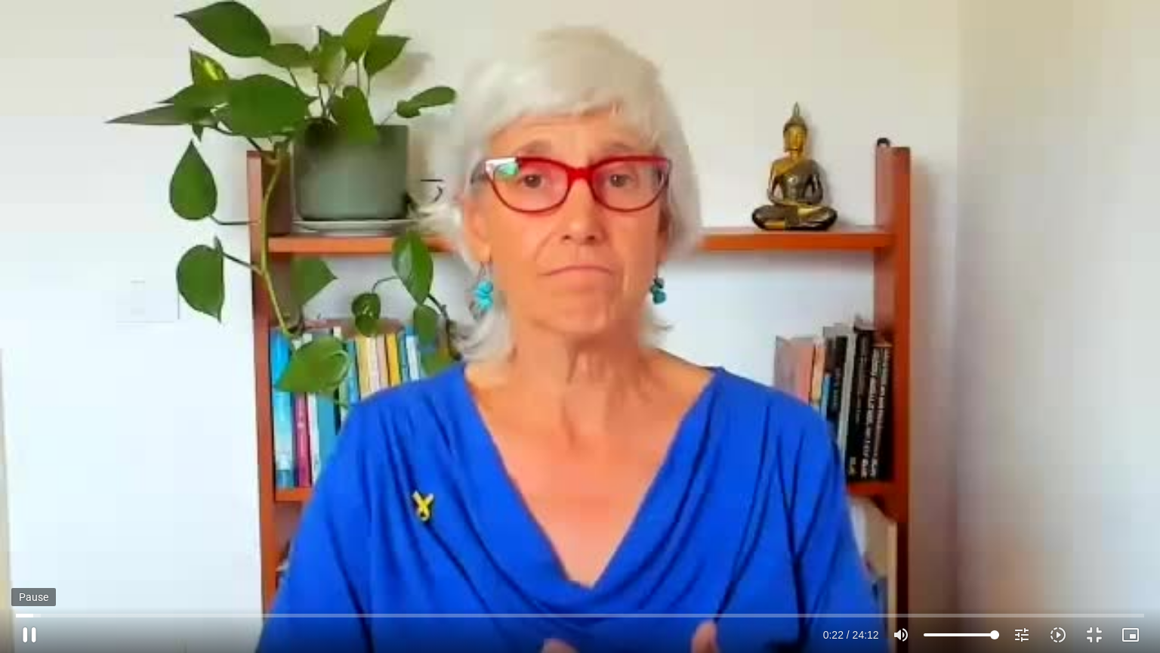
type input "22.501348"
type input "2465.266667"
type input "22.637995"
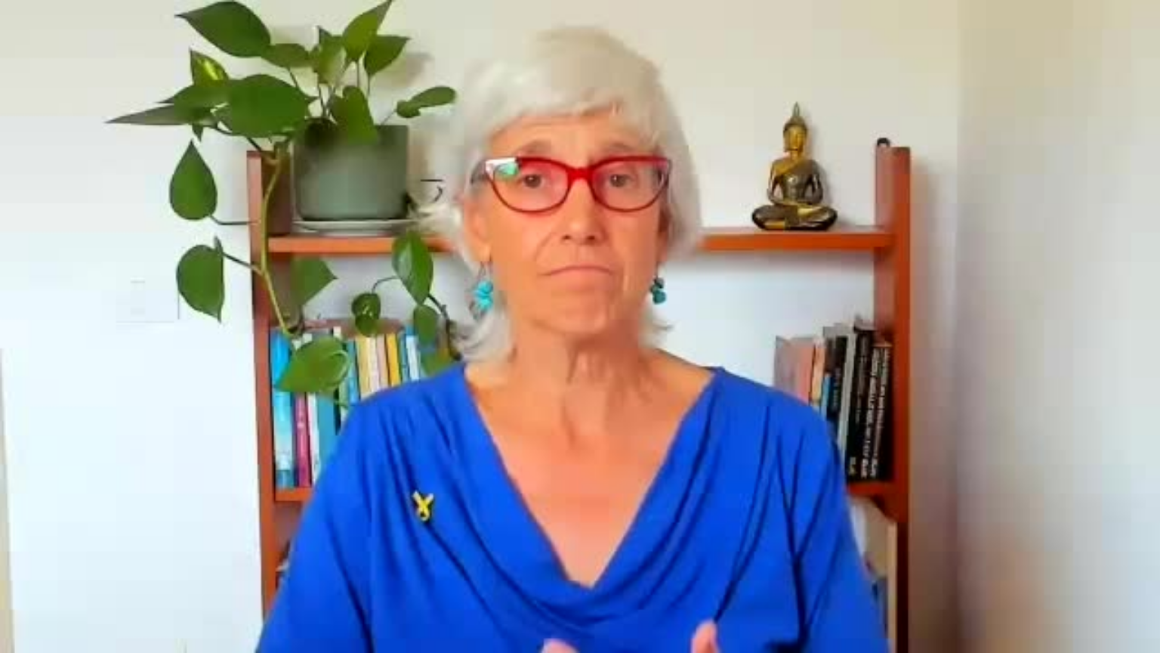
type input "2465.266667"
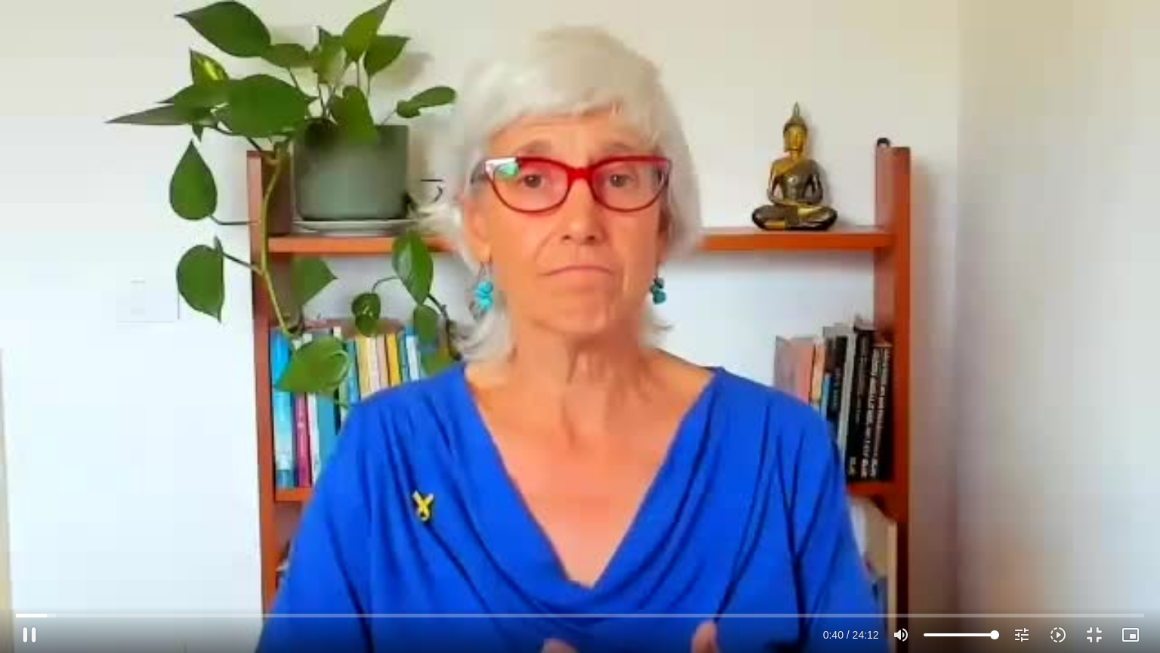
type input "40.064179"
type input "2465.266667"
type input "40.194515"
type input "2465.266667"
type input "40.332856"
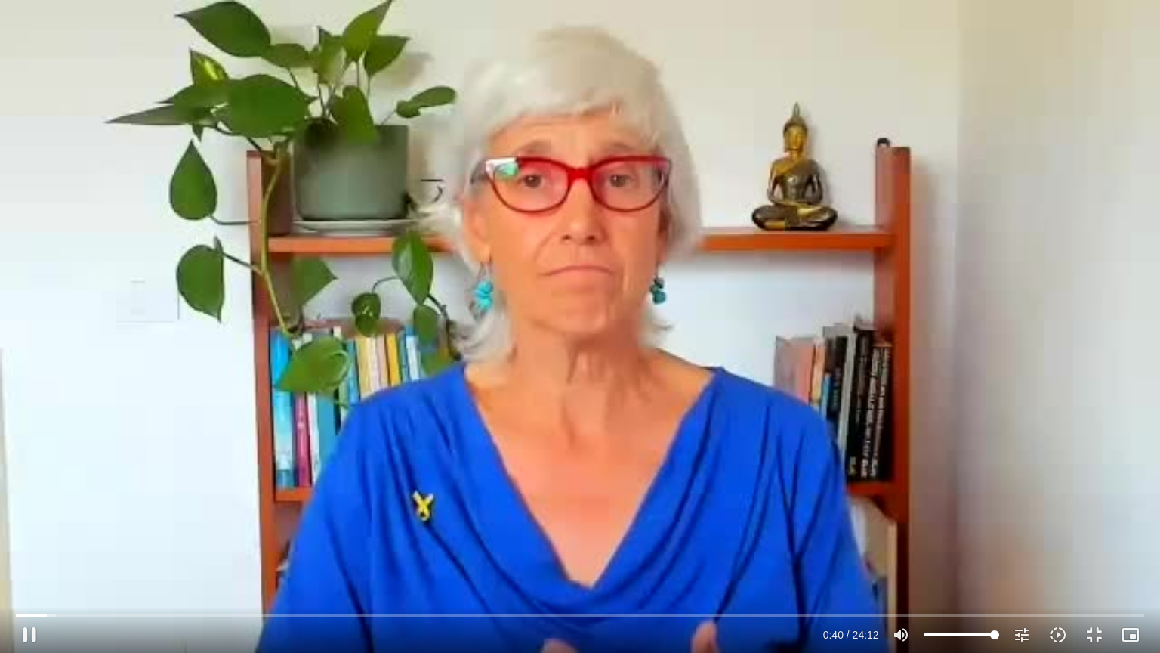
type input "2465.266667"
type input "40.461341"
type input "2465.266667"
type input "40.606992"
type input "2465.266667"
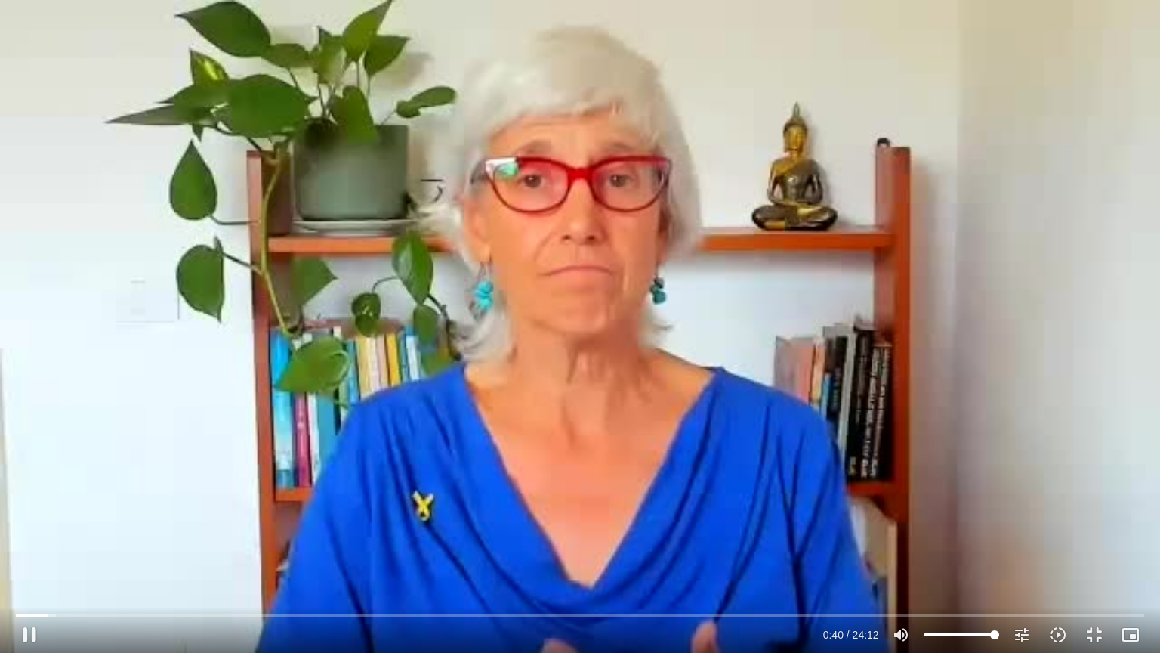
type input "40.753007"
type input "2465.266667"
type input "40.871865"
type input "2465.266667"
type input "41.002086"
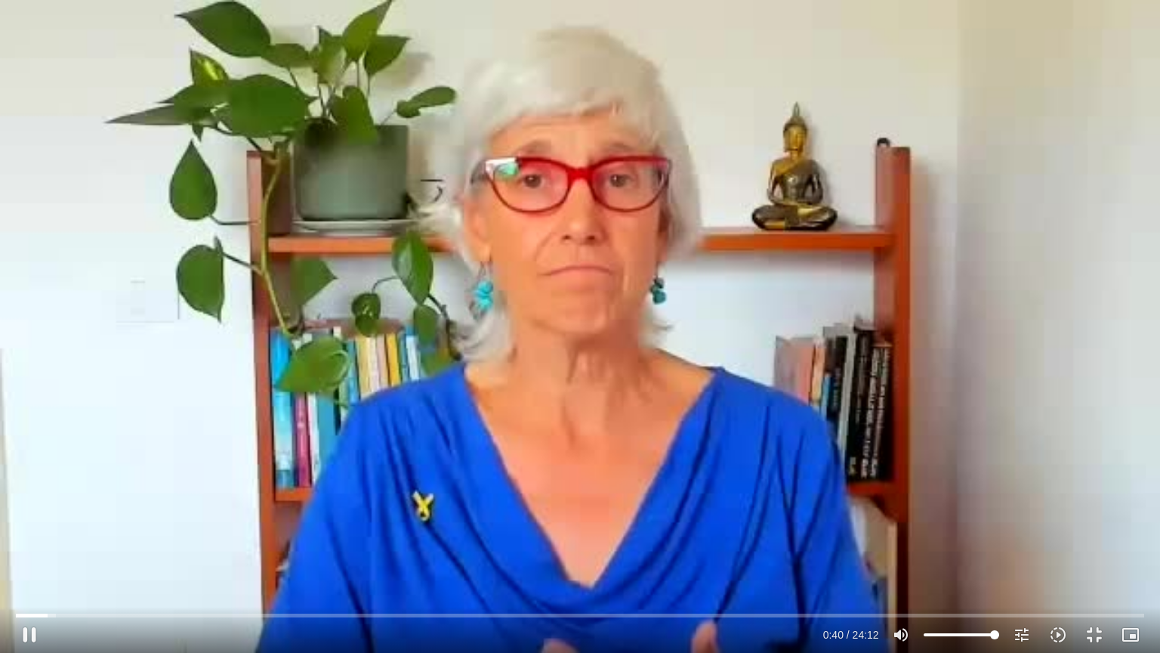
type input "2465.266667"
type input "41.133939"
type input "2465.266667"
type input "41.275611"
type input "2465.266667"
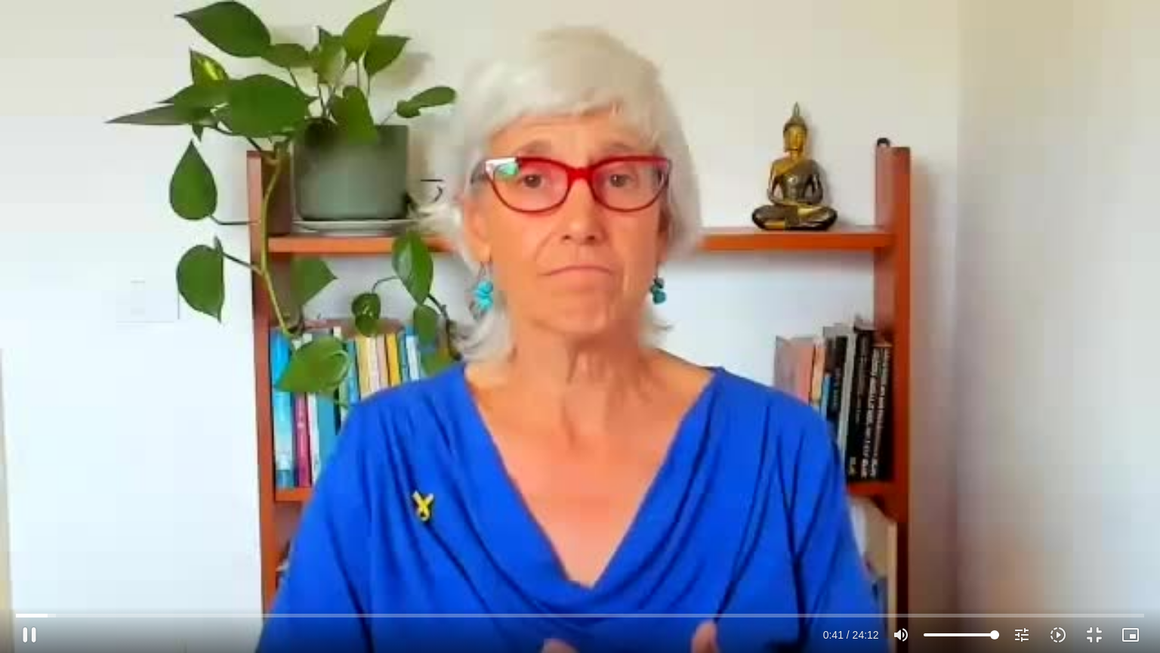
type input "41.405144"
type input "2465.266667"
type input "41.533703"
type input "2465.266667"
type input "41.665331"
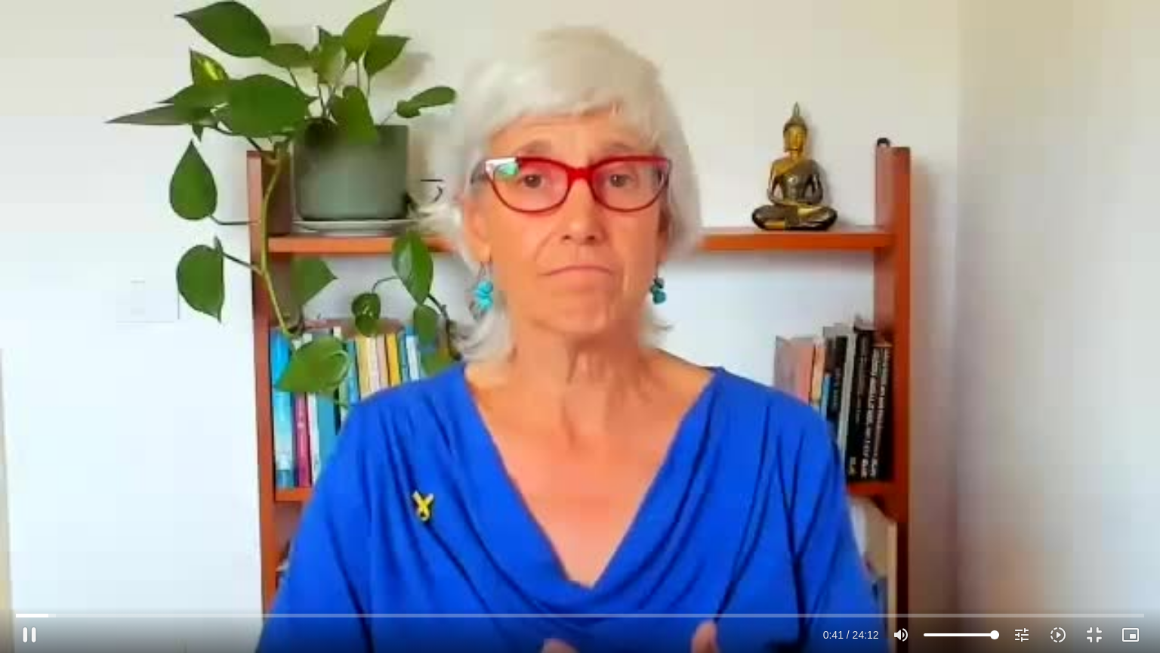
type input "2465.266667"
type input "41.796405"
type input "2465.266667"
type input "41.925291"
type input "2465.266667"
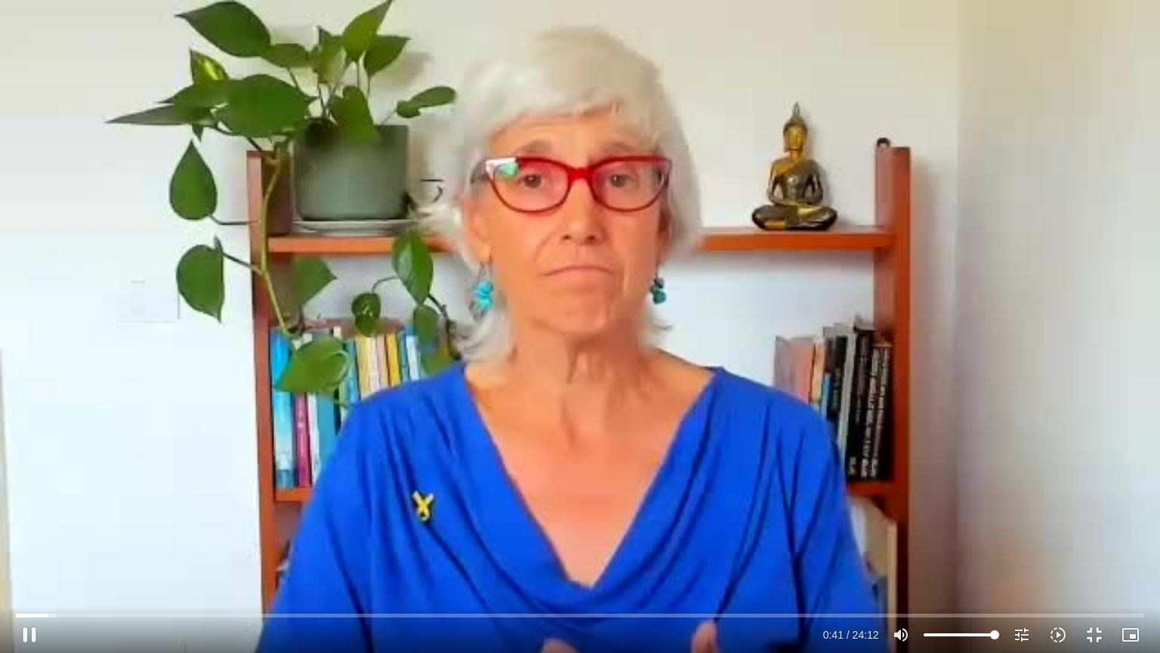
type input "42.056366"
type input "2465.266667"
type input "42.185385"
type input "2465.266667"
type input "42.314385"
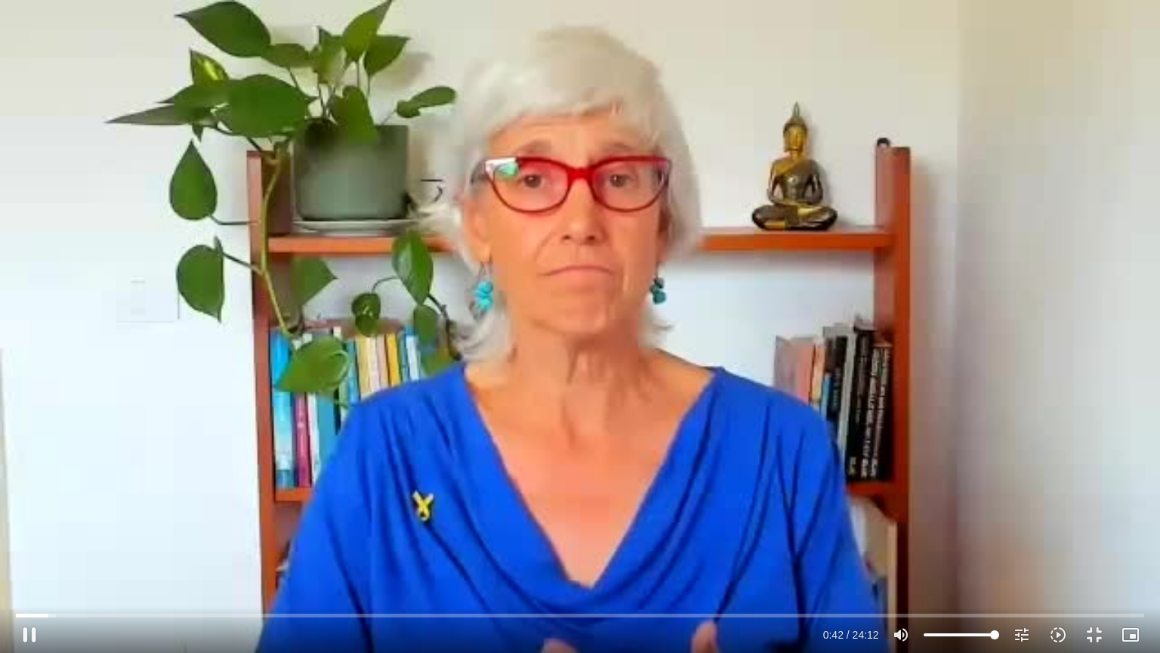
type input "2465.266667"
type input "42.444211"
type input "2465.266667"
type input "42.574142"
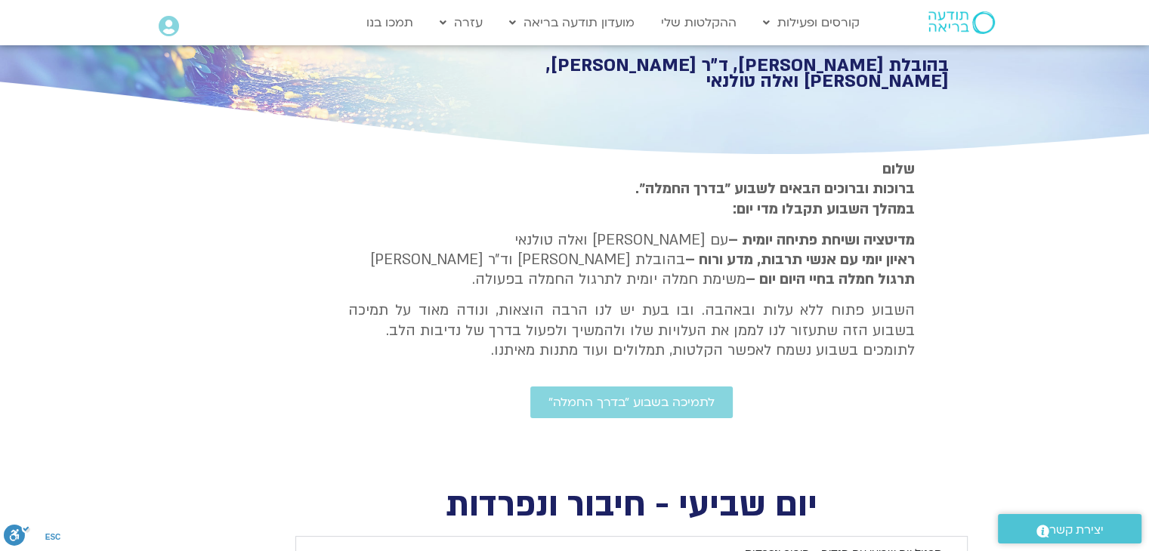
scroll to position [174, 0]
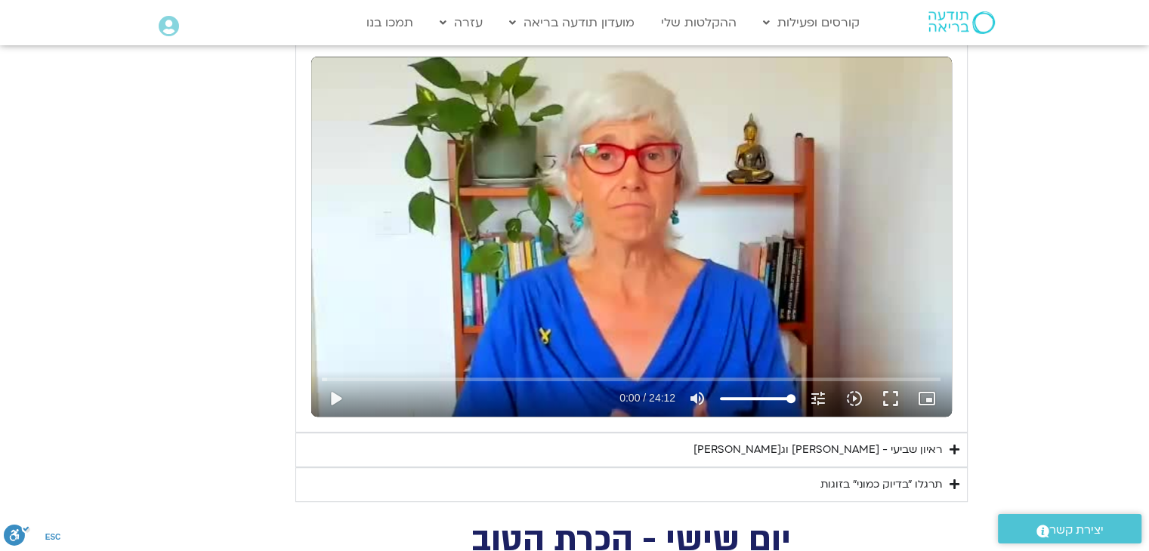
scroll to position [726, 0]
